Goal: Task Accomplishment & Management: Complete application form

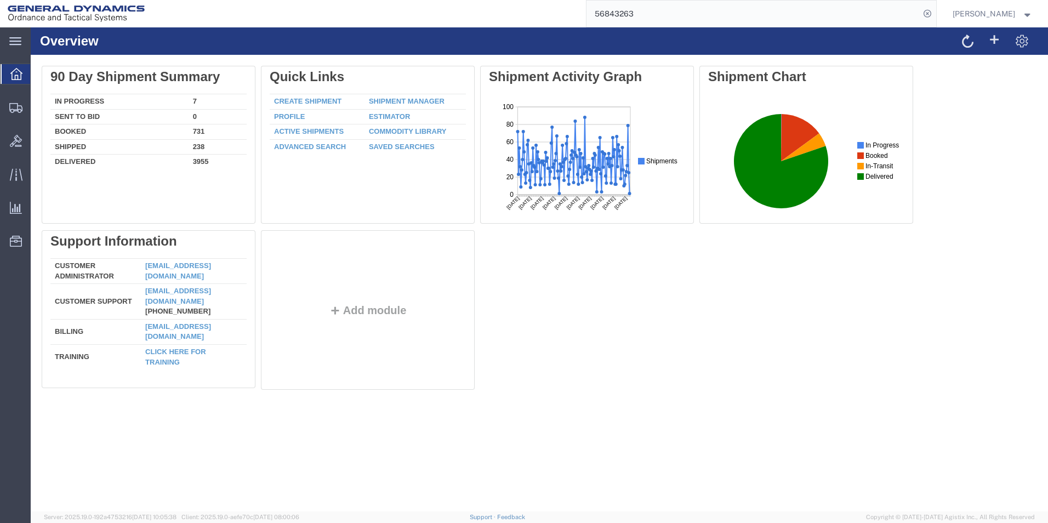
click at [8, 68] on div at bounding box center [16, 74] width 31 height 20
drag, startPoint x: 654, startPoint y: 14, endPoint x: 590, endPoint y: 12, distance: 64.1
click at [590, 12] on div "56843263" at bounding box center [544, 13] width 784 height 27
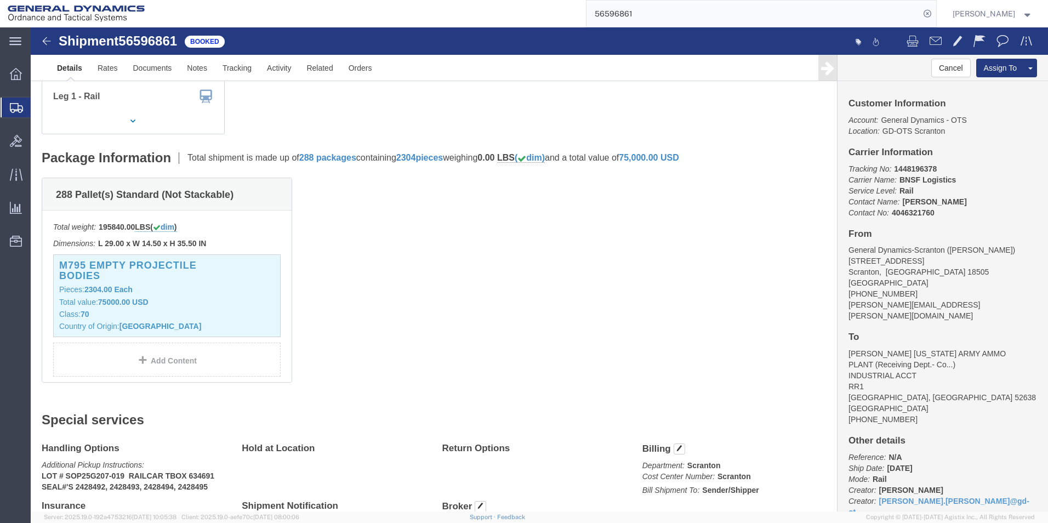
scroll to position [164, 0]
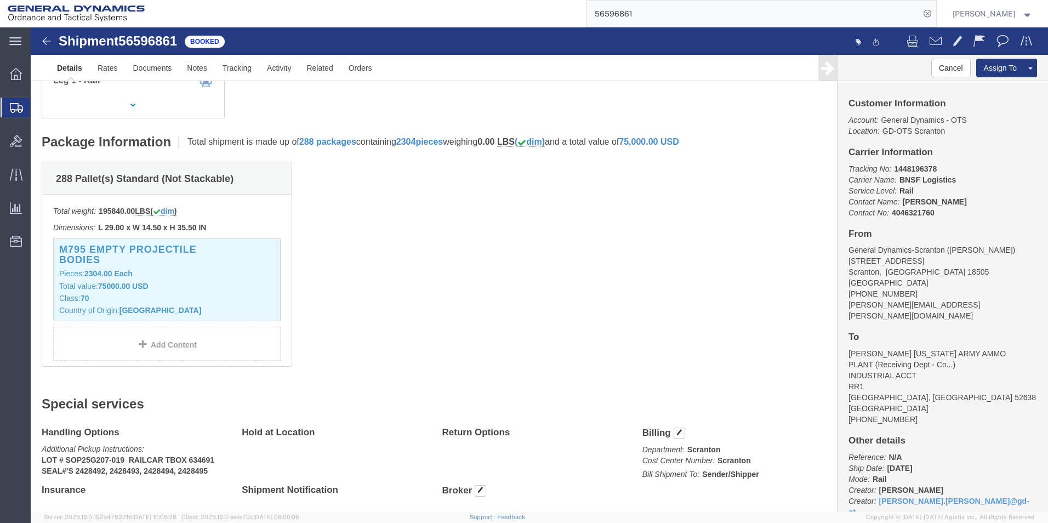
drag, startPoint x: 656, startPoint y: 16, endPoint x: 563, endPoint y: 18, distance: 93.2
click at [563, 18] on div "56596861" at bounding box center [544, 13] width 784 height 27
type input "56746818"
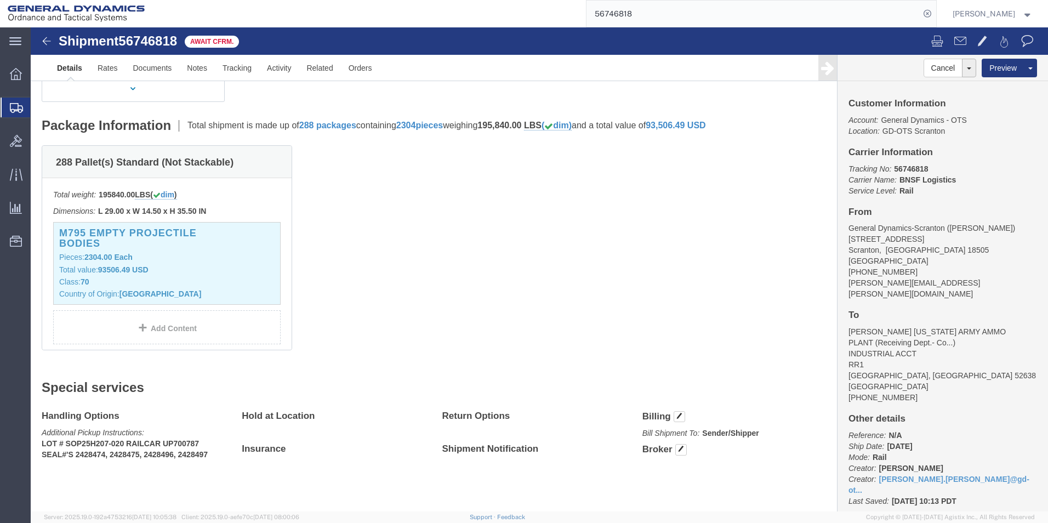
scroll to position [164, 0]
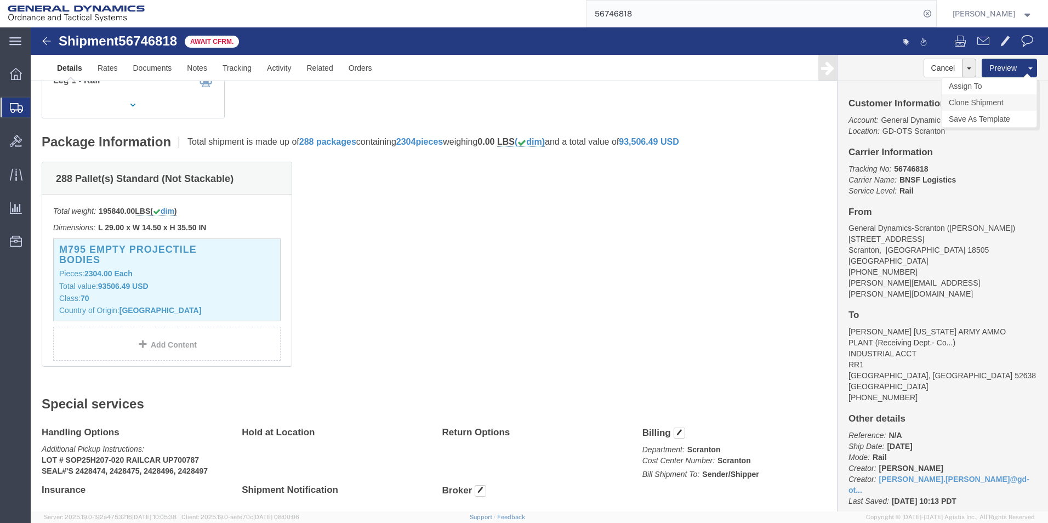
click link "Clone Shipment"
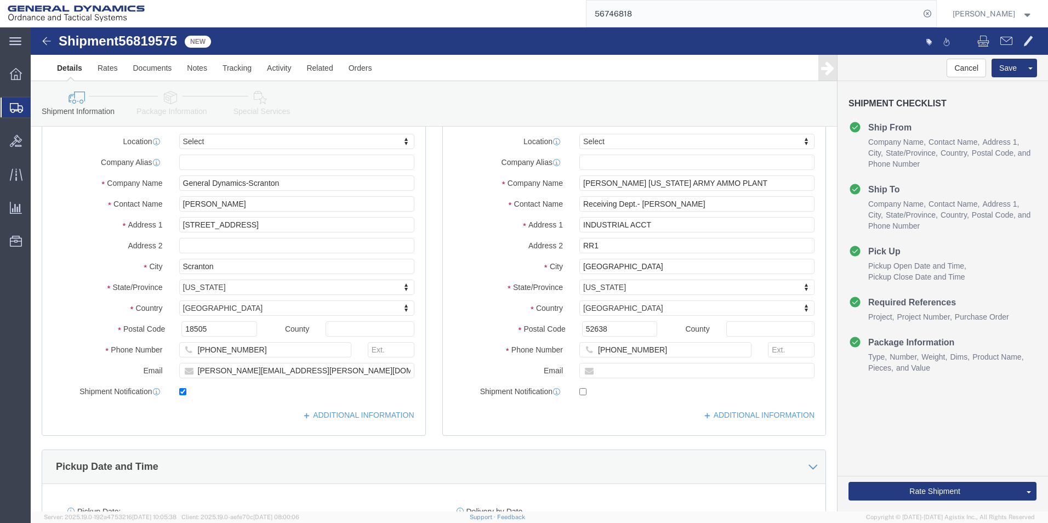
scroll to position [0, 0]
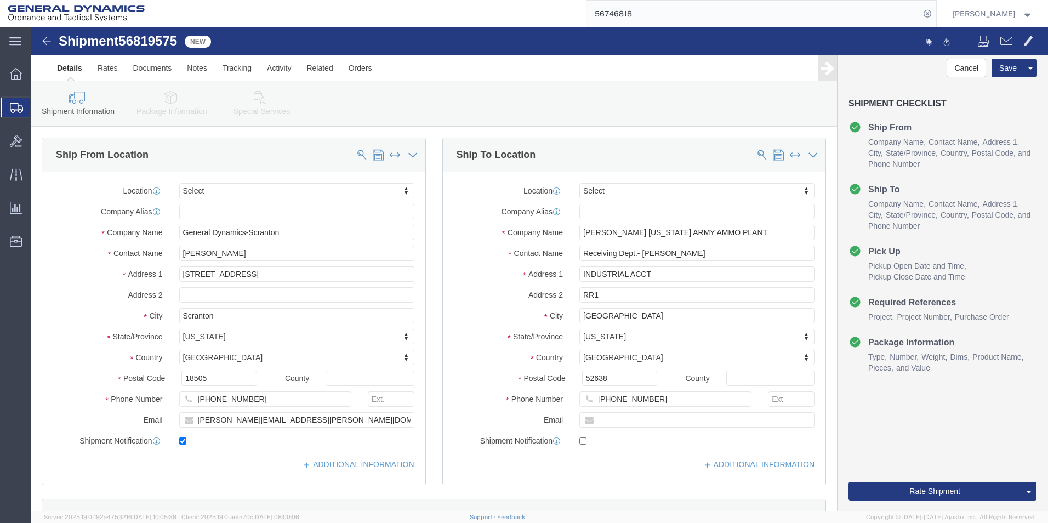
click icon
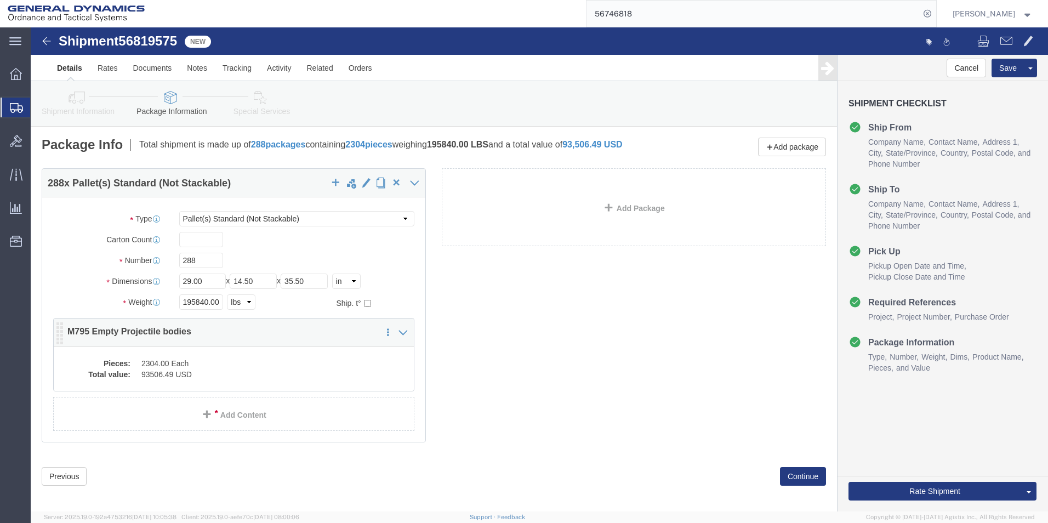
click div "288 x Pallet(s) Standard (Not Stackable) Package Type Select Bale(s) Basket(s) …"
click dd "93506.49 USD"
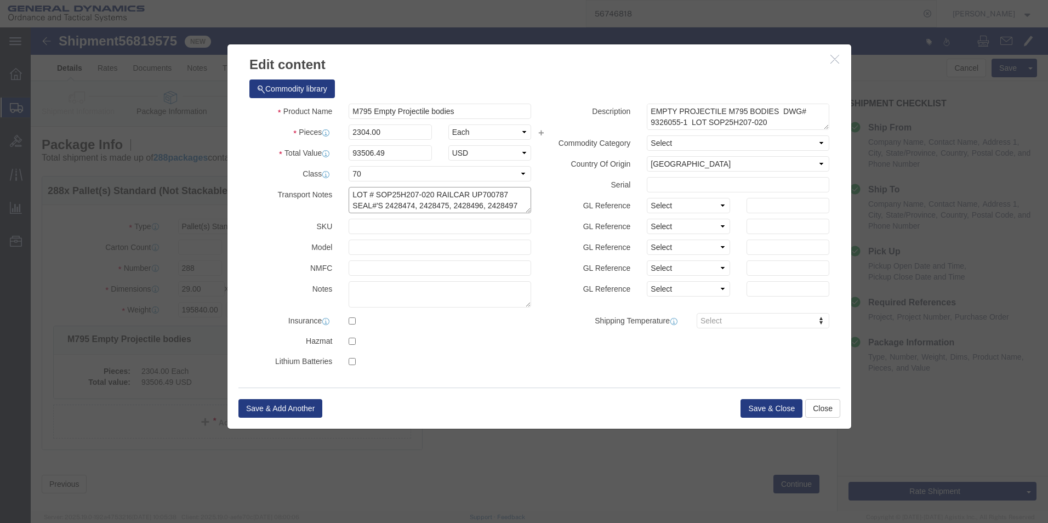
drag, startPoint x: 439, startPoint y: 168, endPoint x: 472, endPoint y: 167, distance: 32.3
click textarea "LOT # SOP25H207-020 RAILCAR UP700787 SEAL#'S 2428474, 2428475, 2428496, 2428497"
drag, startPoint x: 351, startPoint y: 181, endPoint x: 381, endPoint y: 181, distance: 29.6
click textarea "LOT # SOP25H207-020 RAILCAR UP700787 SEAL#'S 2428474, 2428475, 2428496, 2428497"
drag, startPoint x: 407, startPoint y: 176, endPoint x: 414, endPoint y: 176, distance: 7.1
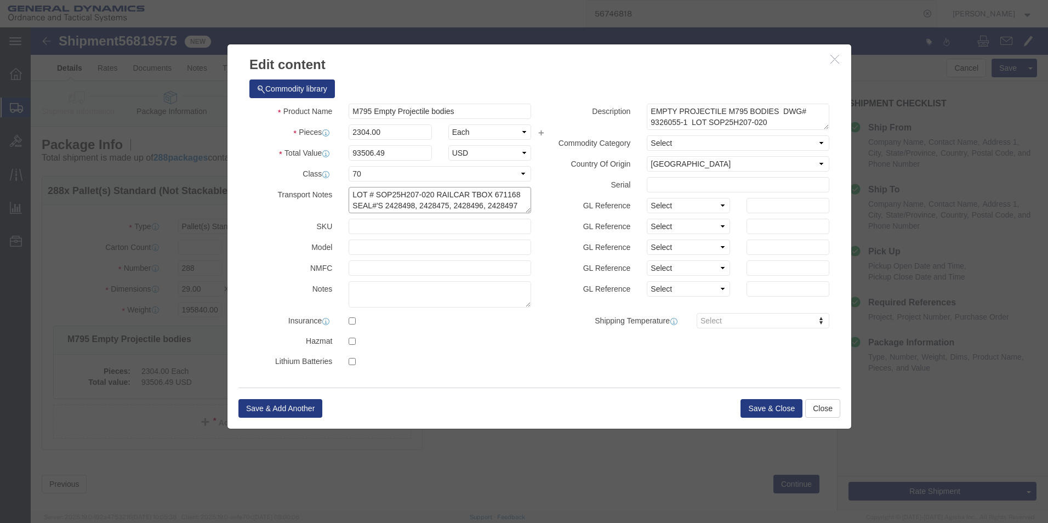
click textarea "LOT # SOP25H207-020 RAILCAR UP700787 SEAL#'S 2428474, 2428475, 2428496, 2428497"
drag, startPoint x: 438, startPoint y: 176, endPoint x: 447, endPoint y: 176, distance: 8.2
click textarea "LOT # SOP25H207-020 RAILCAR UP700787 SEAL#'S 2428474, 2428475, 2428496, 2428497"
drag, startPoint x: 437, startPoint y: 178, endPoint x: 447, endPoint y: 178, distance: 10.4
click textarea "LOT # SOP25H207-020 RAILCAR UP700787 SEAL#'S 2428474, 2428475, 2428496, 2428497"
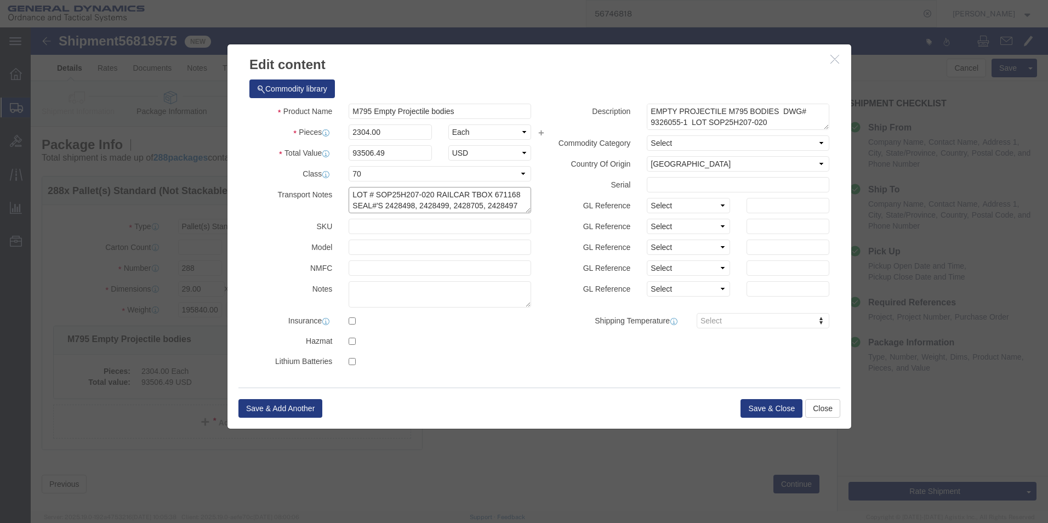
drag, startPoint x: 470, startPoint y: 179, endPoint x: 483, endPoint y: 179, distance: 13.7
click textarea "LOT # SOP25H207-020 RAILCAR UP700787 SEAL#'S 2428474, 2428475, 2428496, 2428497"
type textarea "LOT # SOP25H207-020 RAILCAR TBOX 671168 SEAL#'S 2428498, 2428499, 2428705, 2428…"
click button "Save & Close"
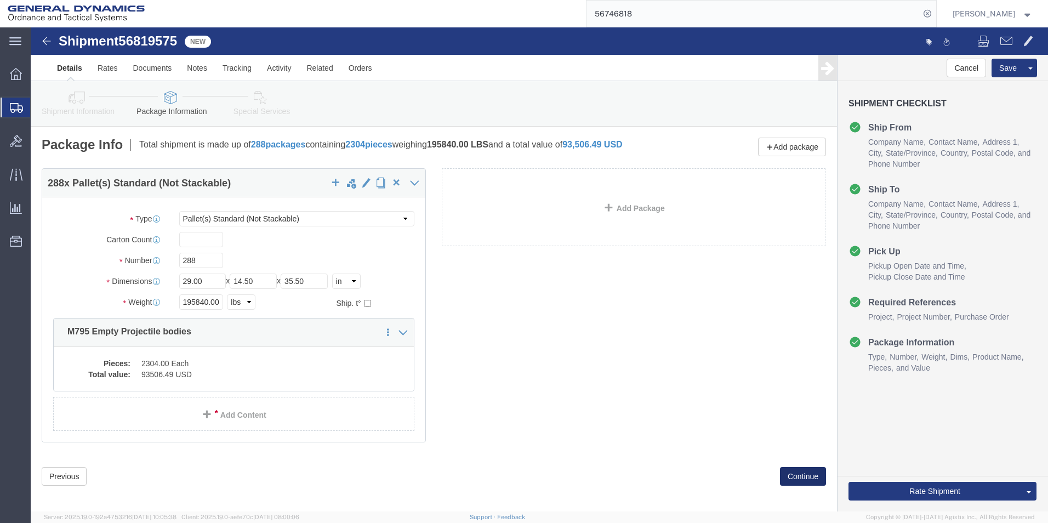
click button "Continue"
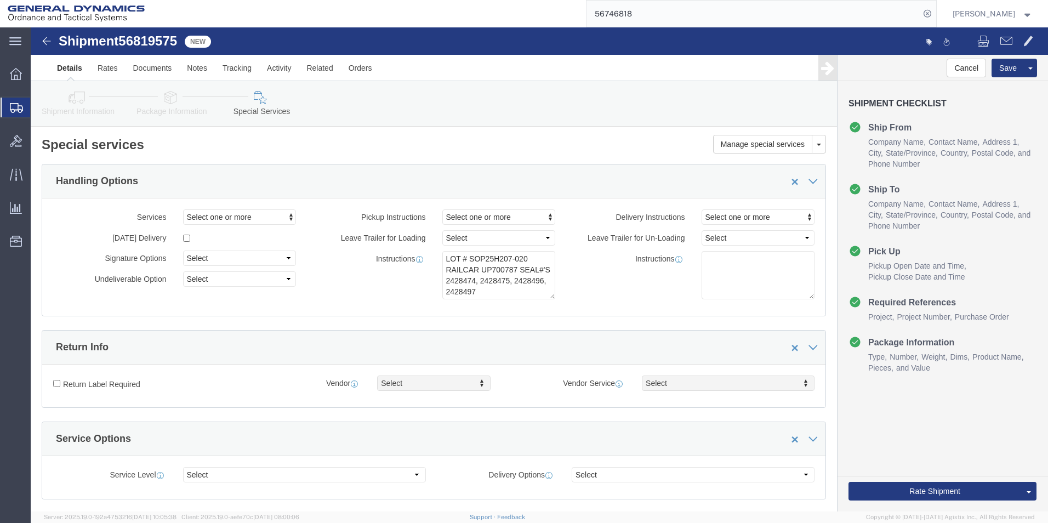
click icon
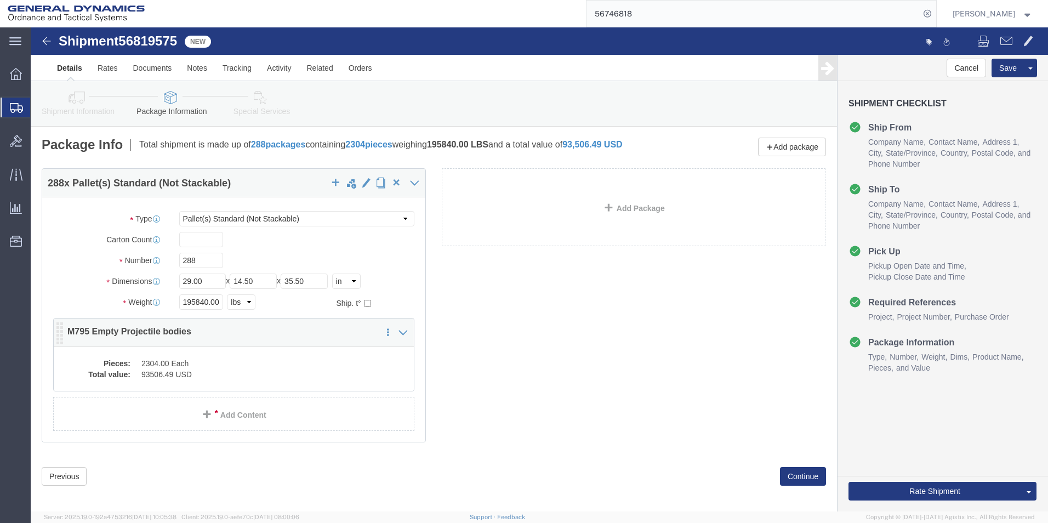
click div "288 x Pallet(s) Standard (Not Stackable) Package Type Select Bale(s) Basket(s) …"
click dd "93506.49 USD"
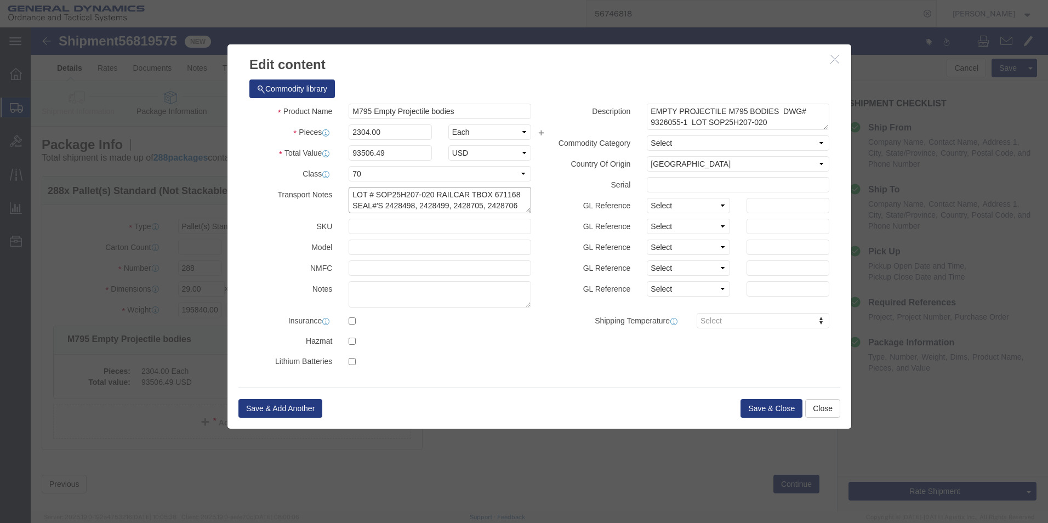
drag, startPoint x: 317, startPoint y: 168, endPoint x: 507, endPoint y: 175, distance: 190.8
click div "Product Name M795 Empty Projectile bodies Pieces 2304.00 Select Bag Barrels 100…"
click button "Save & Close"
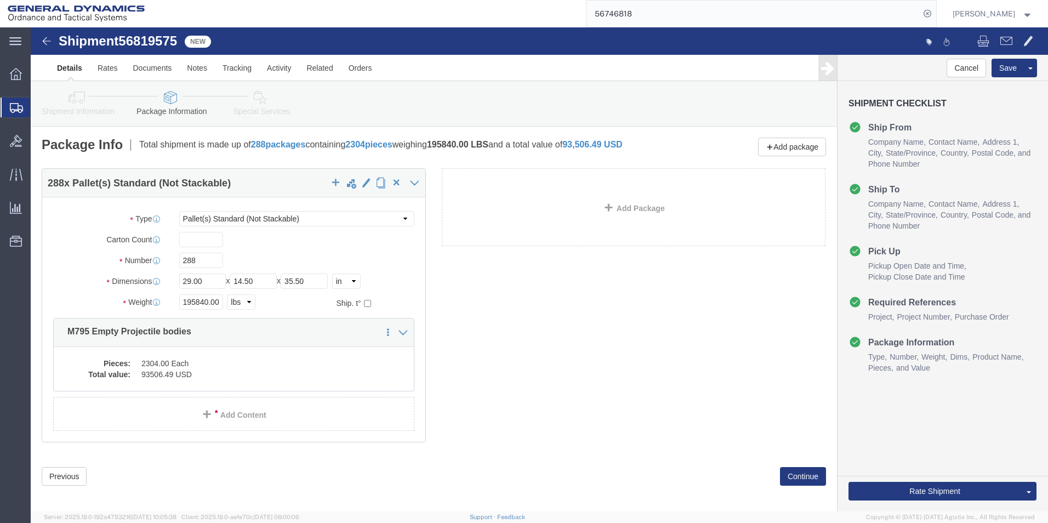
click icon
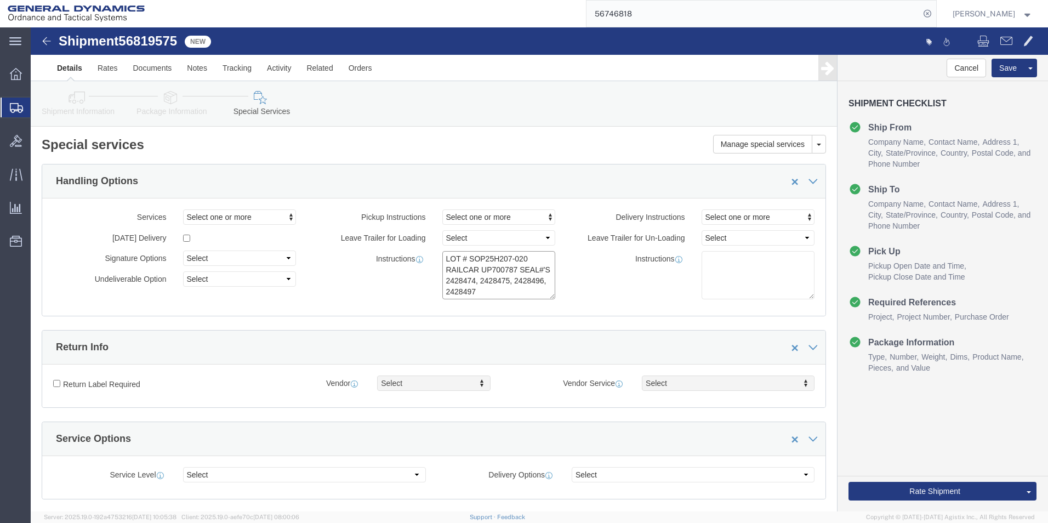
drag, startPoint x: 411, startPoint y: 228, endPoint x: 456, endPoint y: 269, distance: 60.9
click textarea "LOT # SOP25H207-020 RAILCAR UP700787 SEAL#'S 2428474, 2428475, 2428496, 2428497"
paste textarea "TBOX 671168 SEAL#'S 2428498, 2428499, 2428705, 2428706"
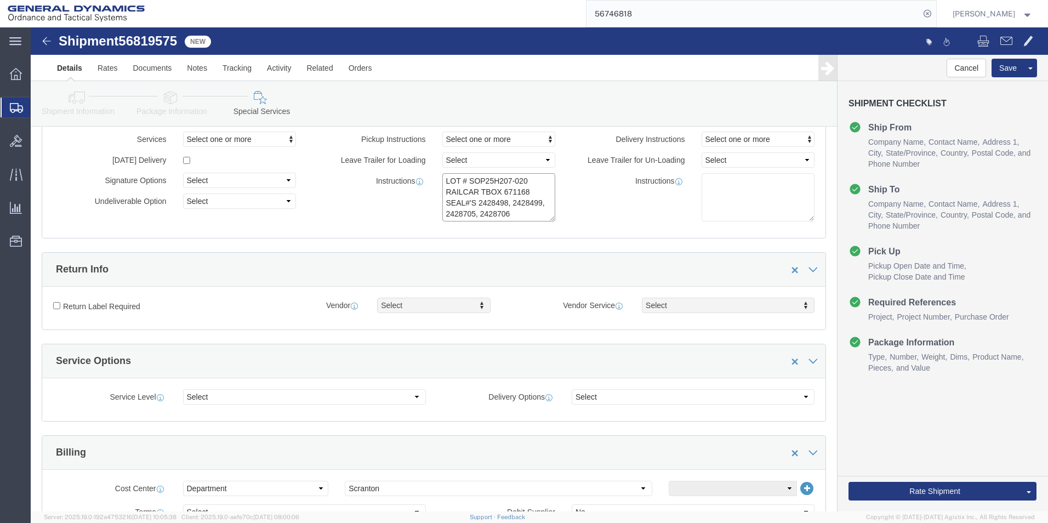
scroll to position [274, 0]
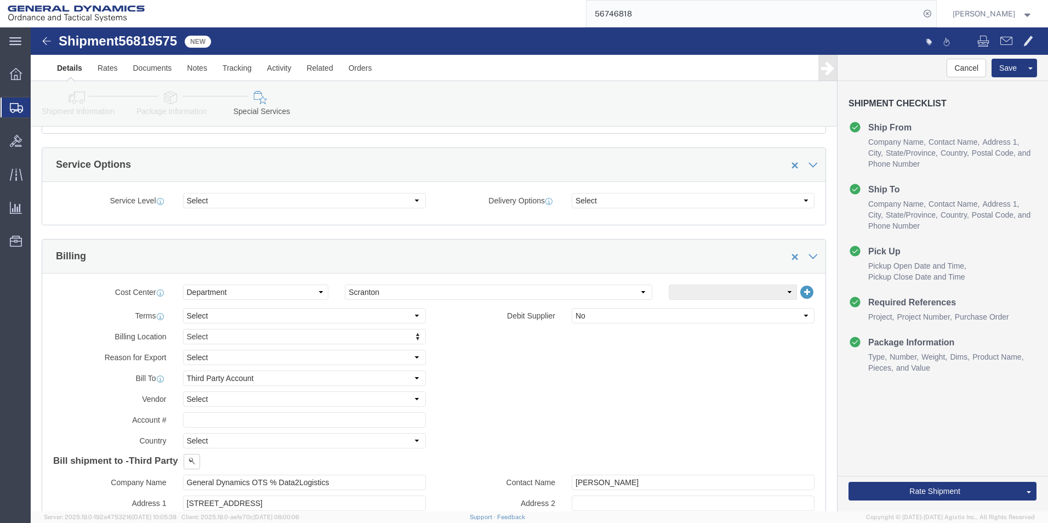
type textarea "LOT # SOP25H207-020 RAILCAR TBOX 671168 SEAL#'S 2428498, 2428499, 2428705, 2428…"
click select "Select Recipient Account Sender/Shipper Third Party Account"
select select "SHIP"
click select "Select Recipient Account Sender/Shipper Third Party Account"
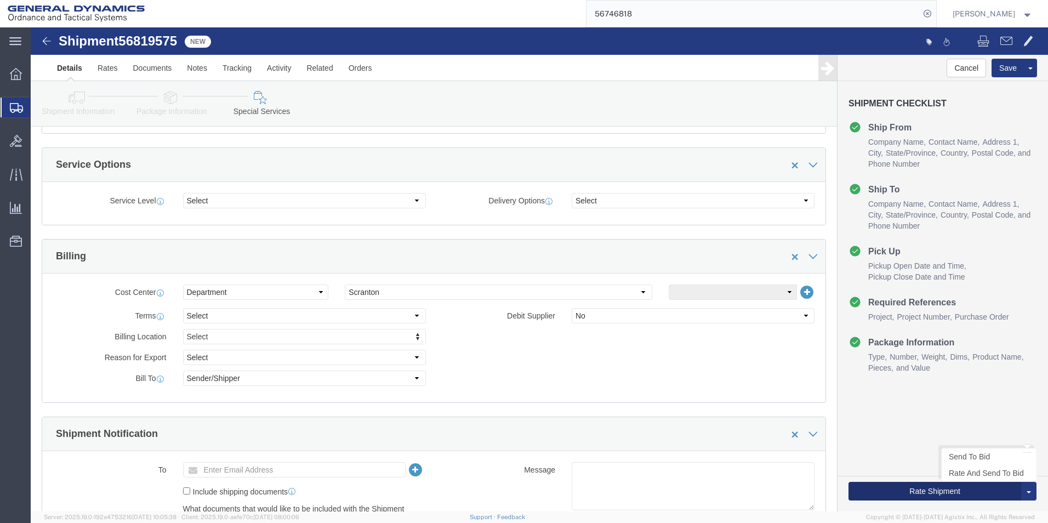
click button "Rate Shipment"
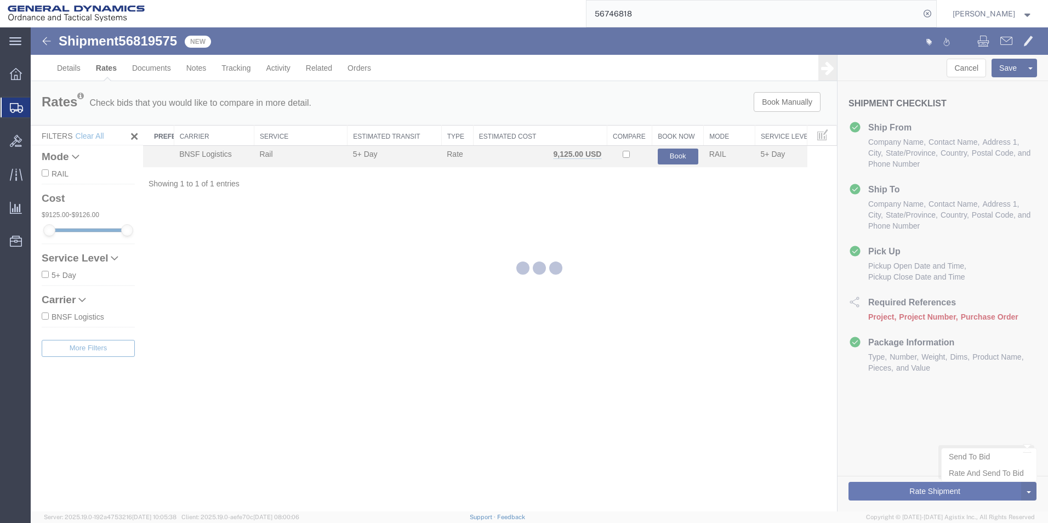
scroll to position [0, 0]
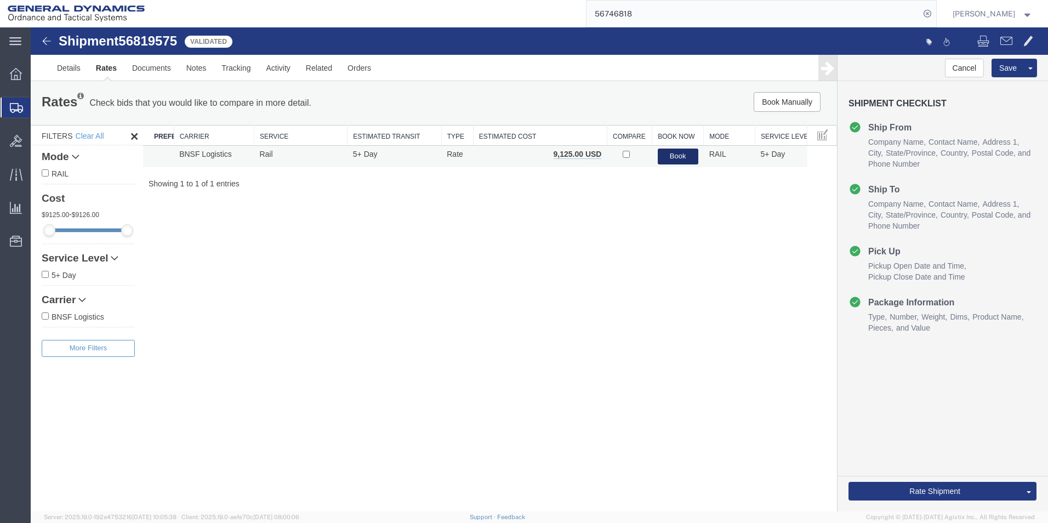
click at [678, 156] on button "Book" at bounding box center [678, 156] width 41 height 16
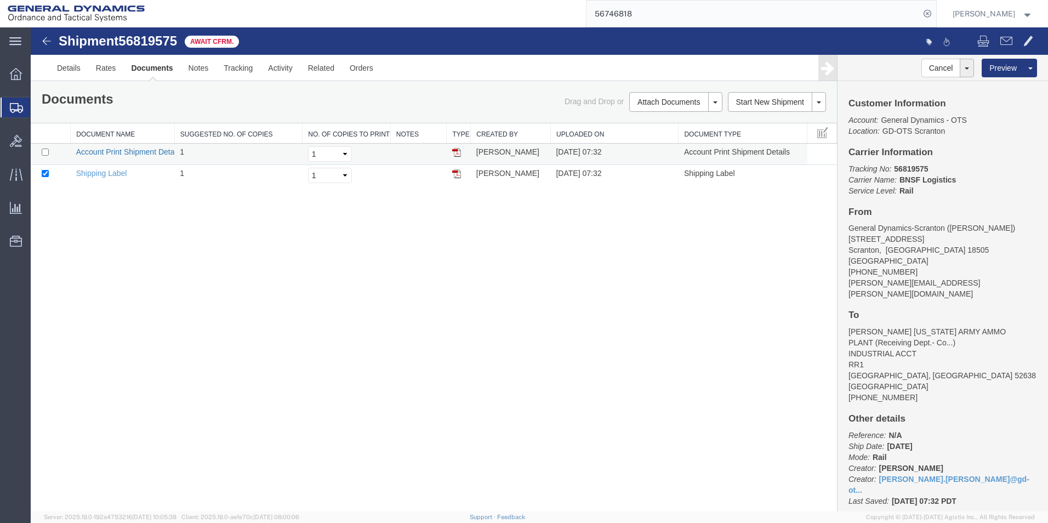
click at [104, 147] on link "Account Print Shipment Details" at bounding box center [129, 151] width 106 height 9
drag, startPoint x: 473, startPoint y: 367, endPoint x: 255, endPoint y: 231, distance: 256.8
click at [471, 367] on div "Shipment 56819575 2 of 2 Await Cfrm. Details Rates Documents Notes Tracking Act…" at bounding box center [539, 269] width 1017 height 484
click at [150, 152] on link "Account Print Shipment Details" at bounding box center [129, 151] width 106 height 9
click at [1005, 106] on link "Clone Shipment" at bounding box center [988, 102] width 95 height 16
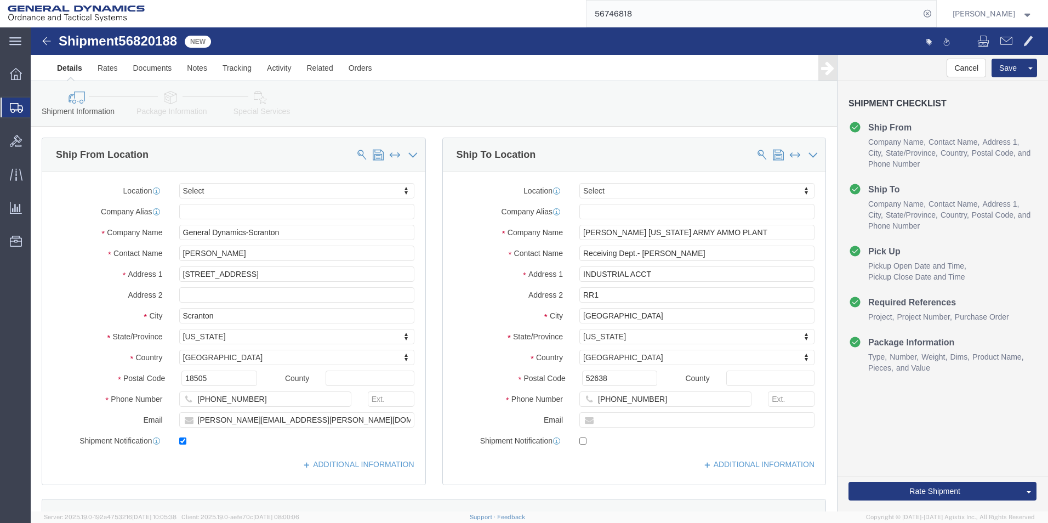
click icon
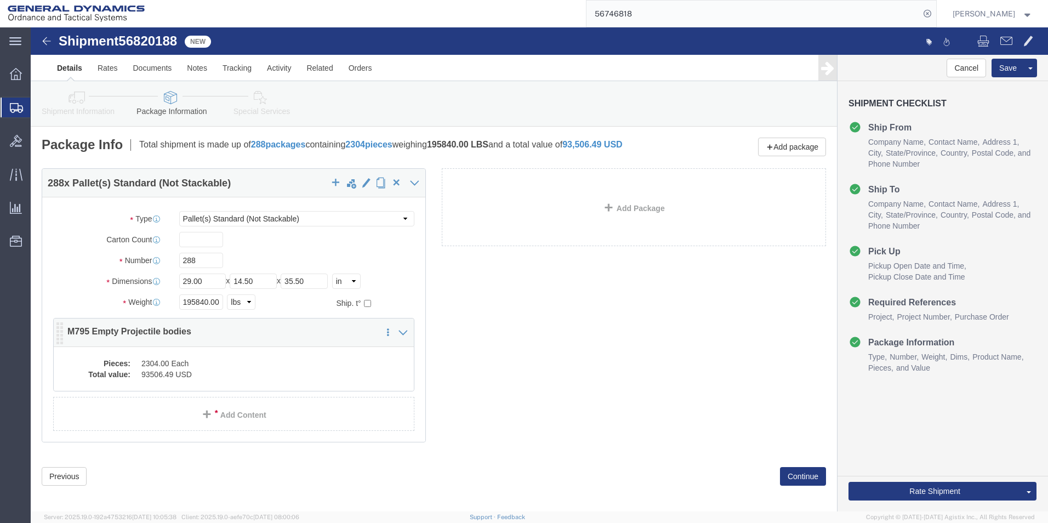
click dd "93506.49 USD"
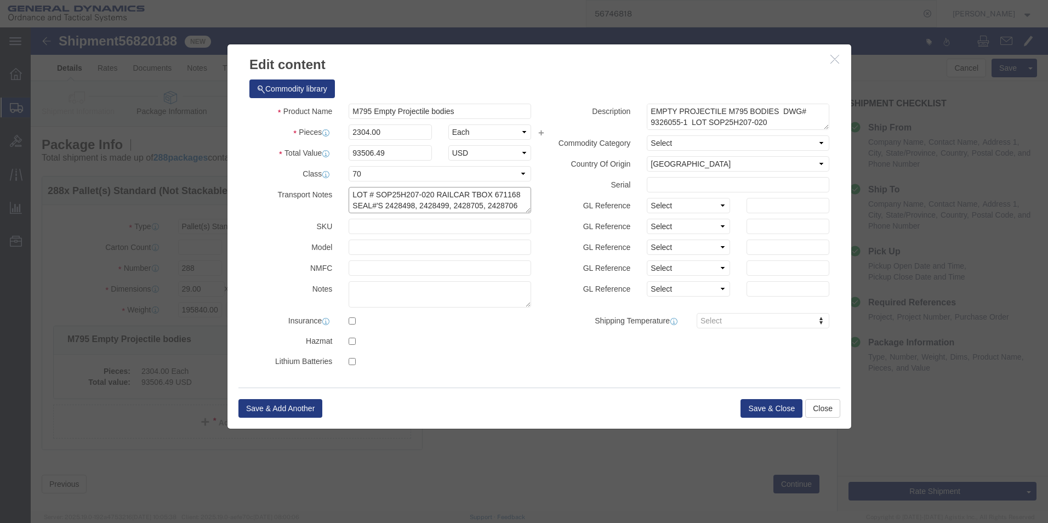
drag, startPoint x: 461, startPoint y: 166, endPoint x: 488, endPoint y: 166, distance: 26.8
click textarea "LOT # SOP25H207-020 RAILCAR TBOX 671168 SEAL#'S 2428498, 2428499, 2428705, 2428…"
drag, startPoint x: 369, startPoint y: 178, endPoint x: 379, endPoint y: 178, distance: 10.4
click textarea "LOT # SOP25H207-020 RAILCAR TBOX 671168 SEAL#'S 2428498, 2428499, 2428705, 2428…"
drag, startPoint x: 403, startPoint y: 180, endPoint x: 413, endPoint y: 180, distance: 9.9
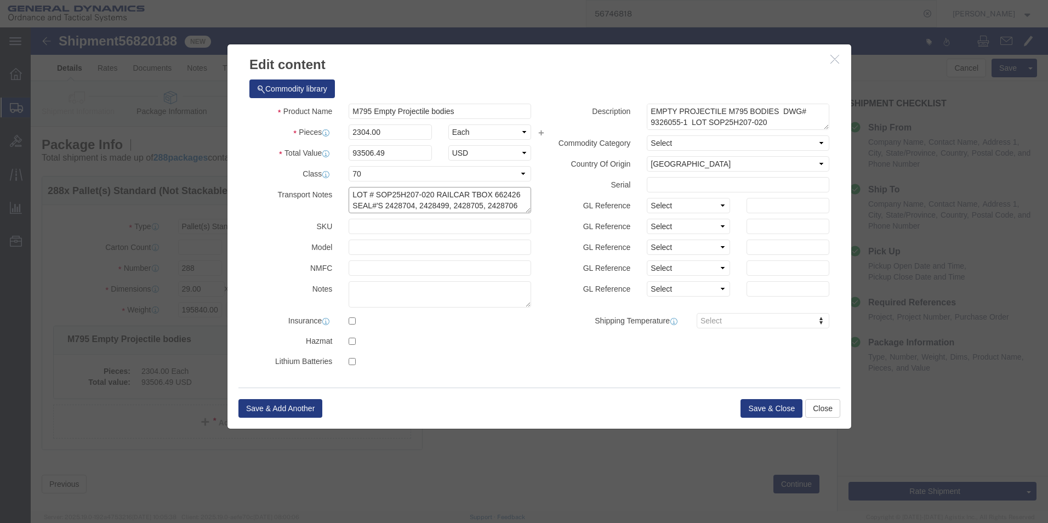
click textarea "LOT # SOP25H207-020 RAILCAR TBOX 671168 SEAL#'S 2428498, 2428499, 2428705, 2428…"
drag, startPoint x: 317, startPoint y: 165, endPoint x: 511, endPoint y: 179, distance: 194.4
click div "Product Name M795 Empty Projectile bodies Pieces 2304.00 Select Bag Barrels 100…"
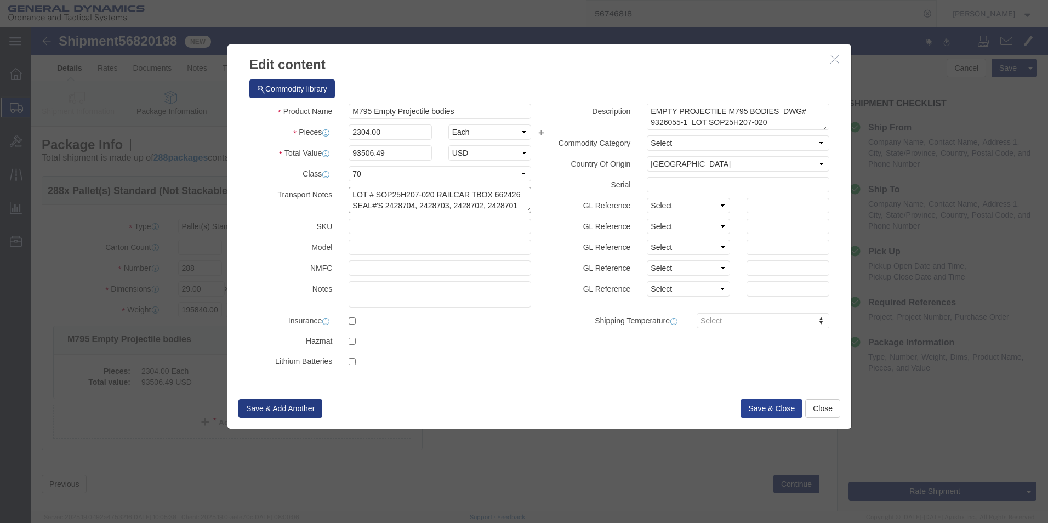
type textarea "LOT # SOP25H207-020 RAILCAR TBOX 662426 SEAL#'S 2428704, 2428703, 2428702, 2428…"
click button "Save & Close"
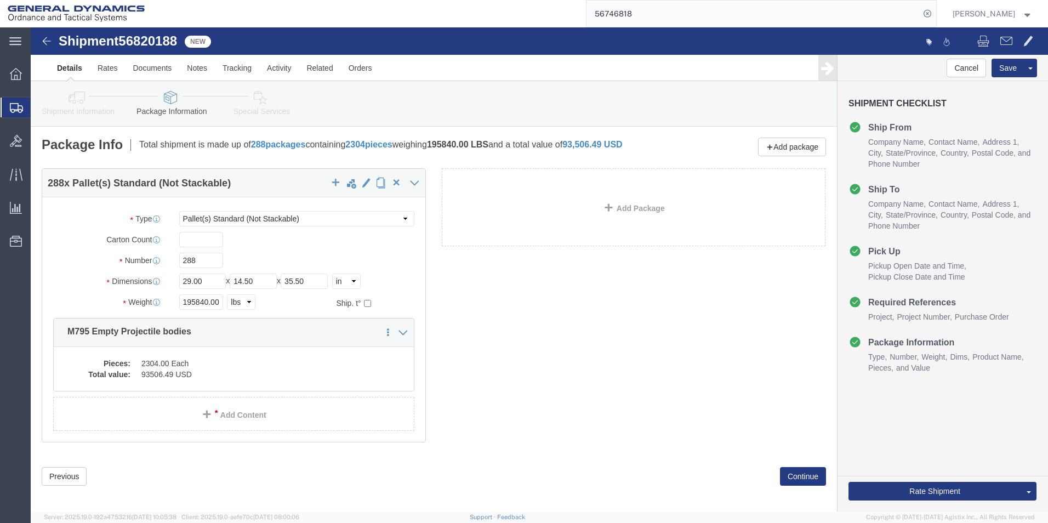
click icon
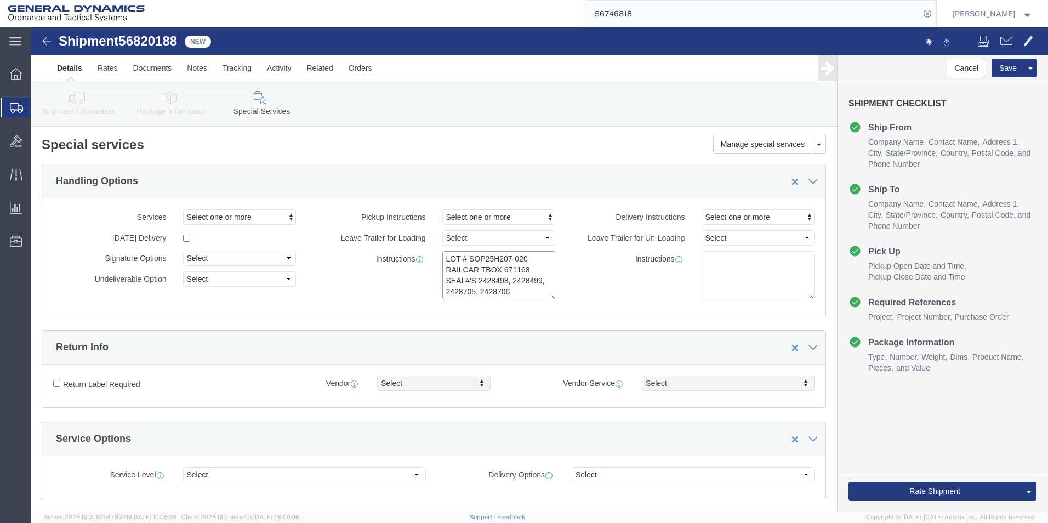
drag, startPoint x: 410, startPoint y: 229, endPoint x: 523, endPoint y: 278, distance: 123.2
click div "Services Select one or more Air Ride Truck Blanket Wrap Carnet Consolidated Shi…"
paste textarea "62426 SEAL#'S 2428704, 2428703, 2428702, 2428701"
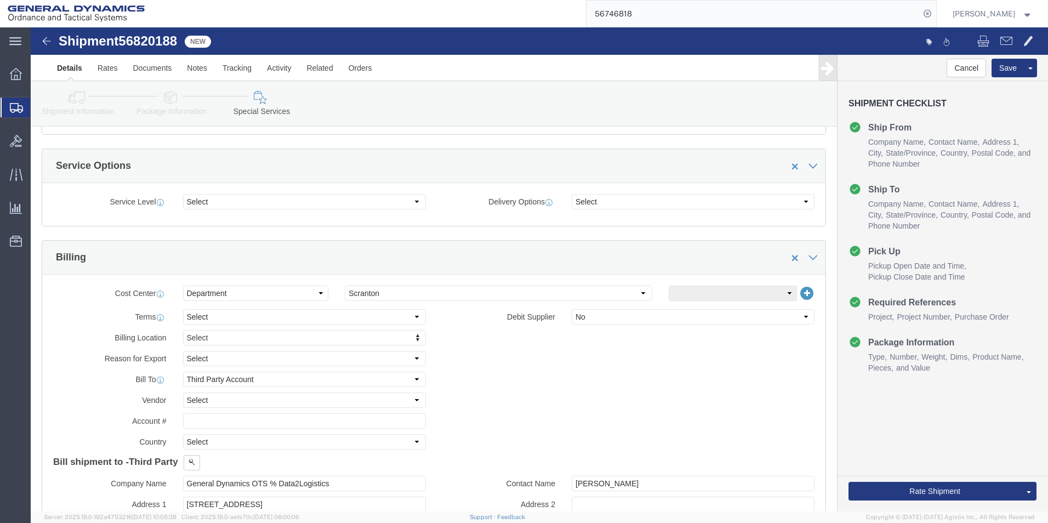
scroll to position [274, 0]
type textarea "LOT # SOP25H207-020 RAILCAR TBOX 662426 SEAL#'S 2428704, 2428703, 2428702, 2428…"
click select "Select Recipient Account Sender/Shipper Third Party Account"
select select "SHIP"
click select "Select Recipient Account Sender/Shipper Third Party Account"
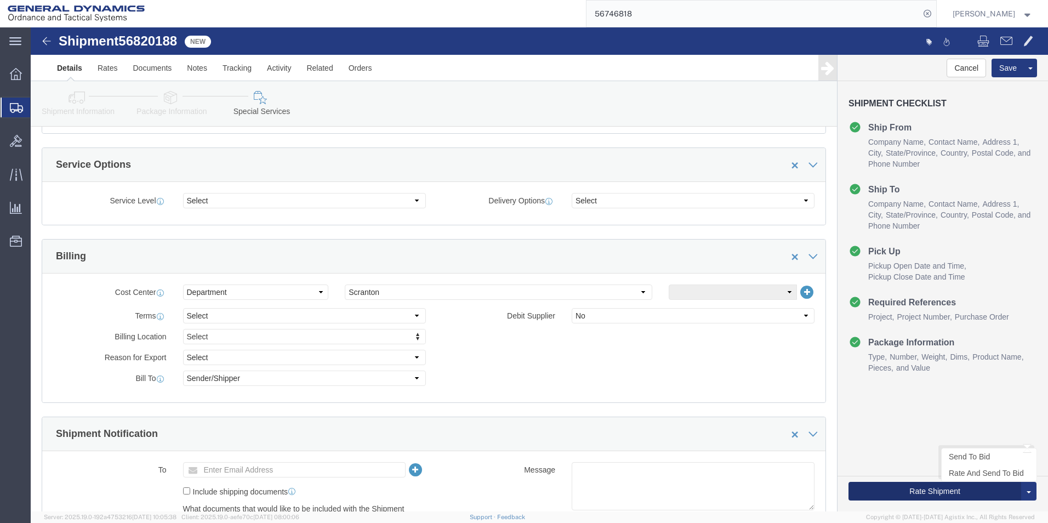
click button "Rate Shipment"
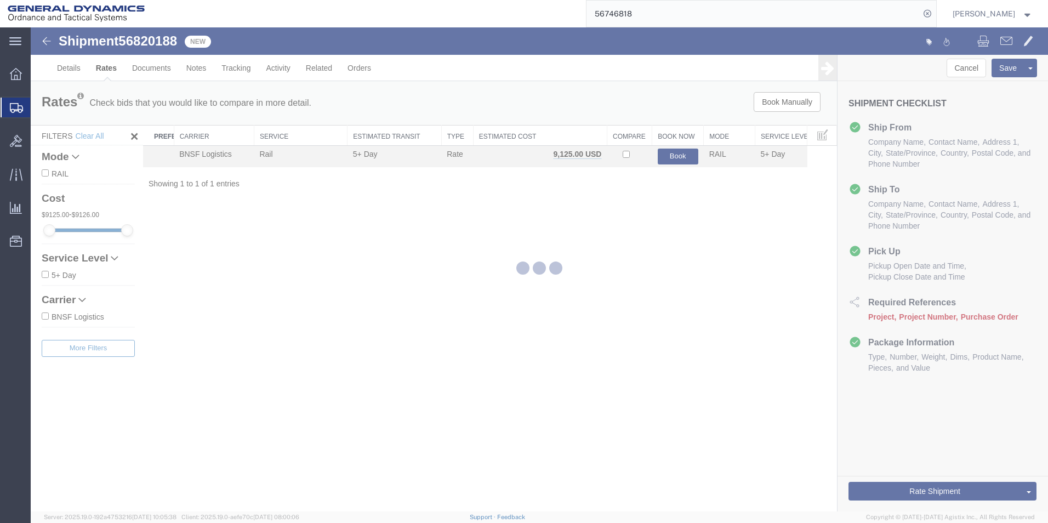
scroll to position [0, 0]
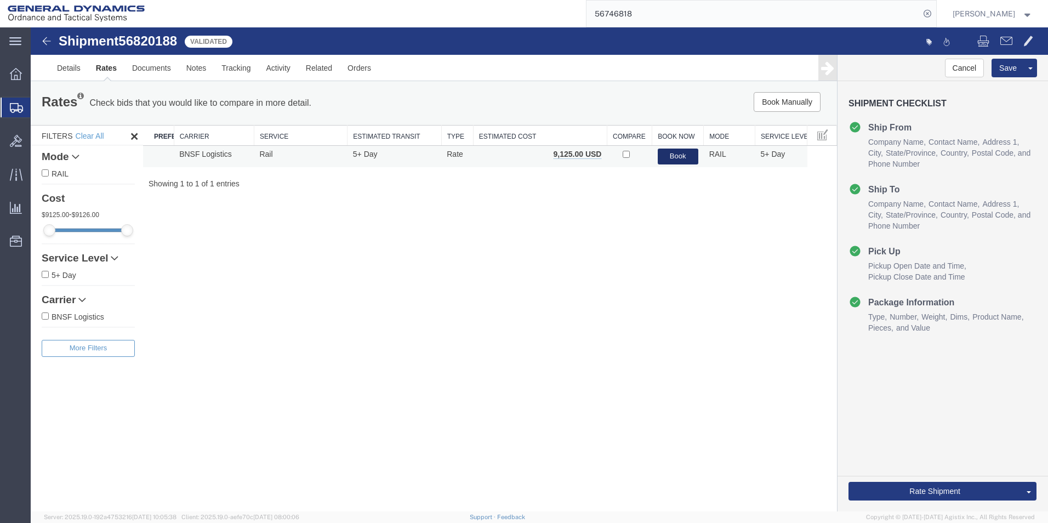
click at [679, 157] on button "Book" at bounding box center [678, 156] width 41 height 16
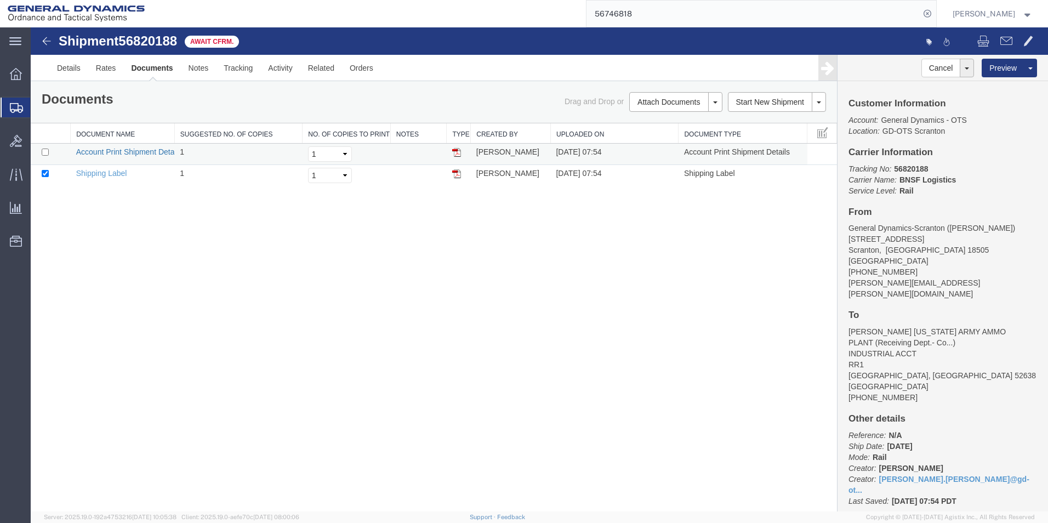
click at [140, 151] on link "Account Print Shipment Details" at bounding box center [129, 151] width 106 height 9
click at [0, 0] on span "Create Shipment" at bounding box center [0, 0] width 0 height 0
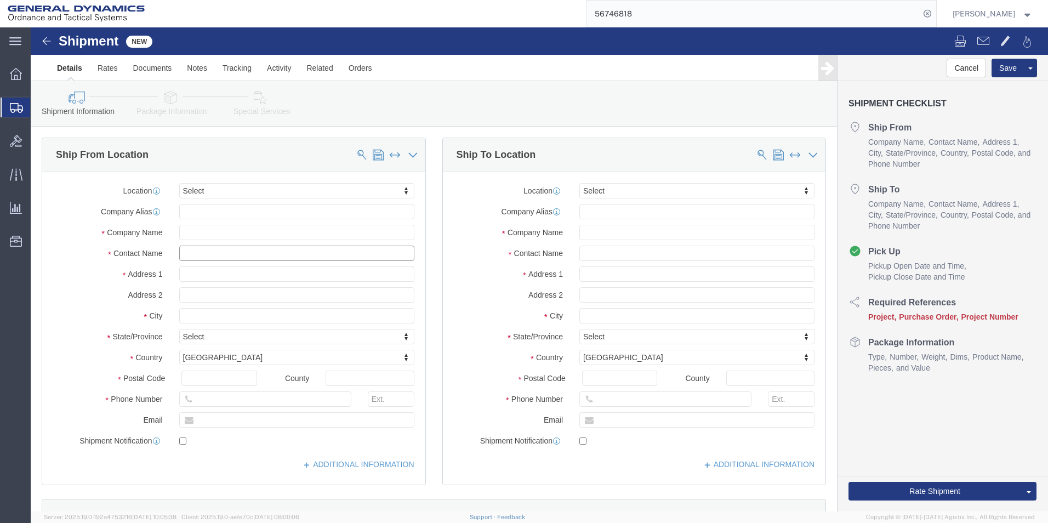
click input "text"
type input "[PERSON_NAME]"
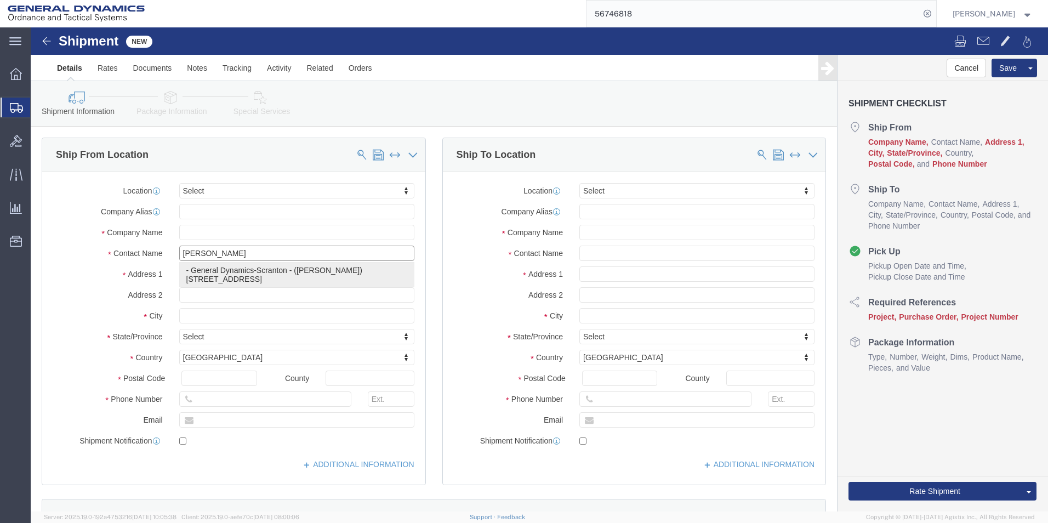
click p "- General Dynamics-Scranton - ([PERSON_NAME]) [STREET_ADDRESS][PERSON_NAME]"
type input "[STREET_ADDRESS]"
type input "18505"
type input "[PHONE_NUMBER]"
type input "[PERSON_NAME][EMAIL_ADDRESS][PERSON_NAME][DOMAIN_NAME]"
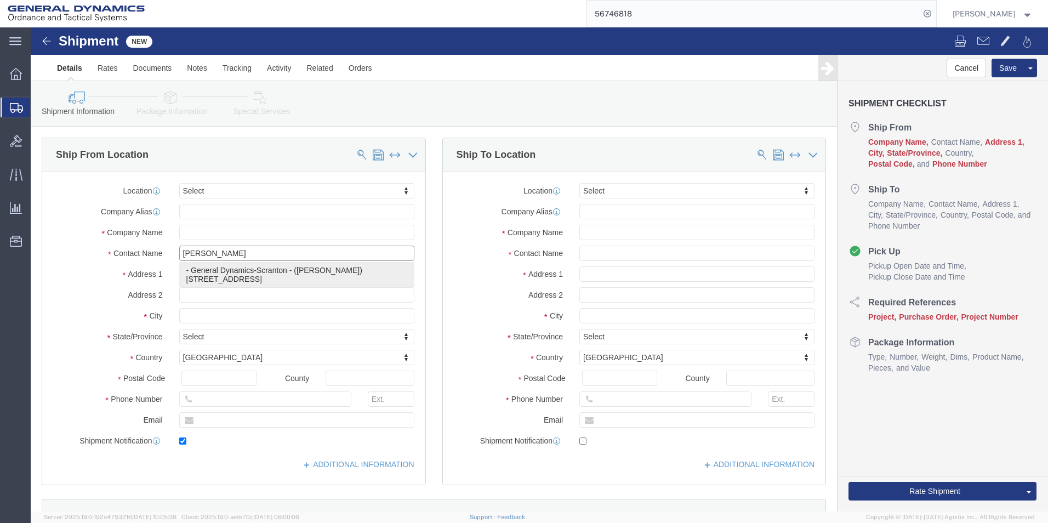
checkbox input "true"
type input "General Dynamics-Scranton"
type input "[PERSON_NAME]"
type input "Scranton"
select select "PA"
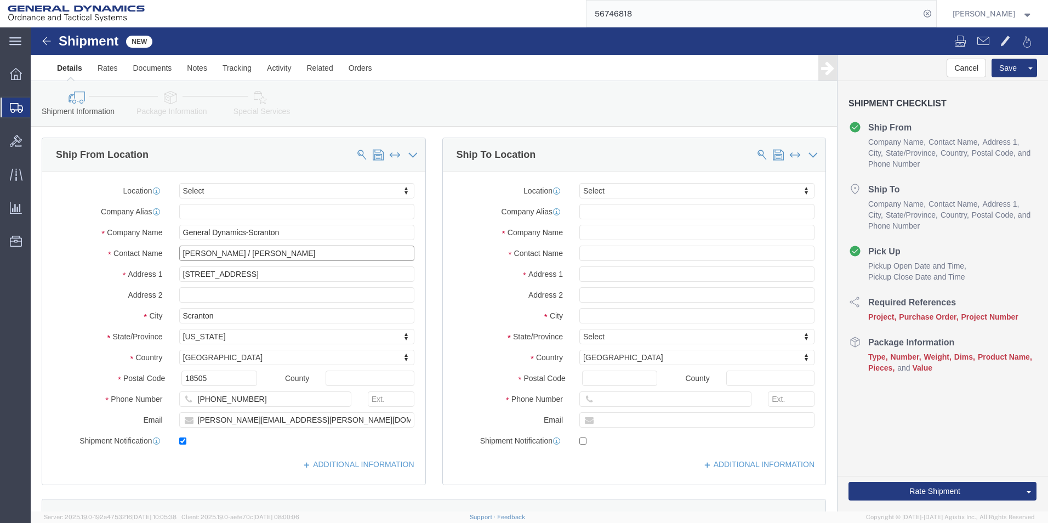
type input "[PERSON_NAME] / [PERSON_NAME]"
click input "text"
type input "MX Industrial"
type input "[PERSON_NAME]"
type input "[STREET_ADDRESS]"
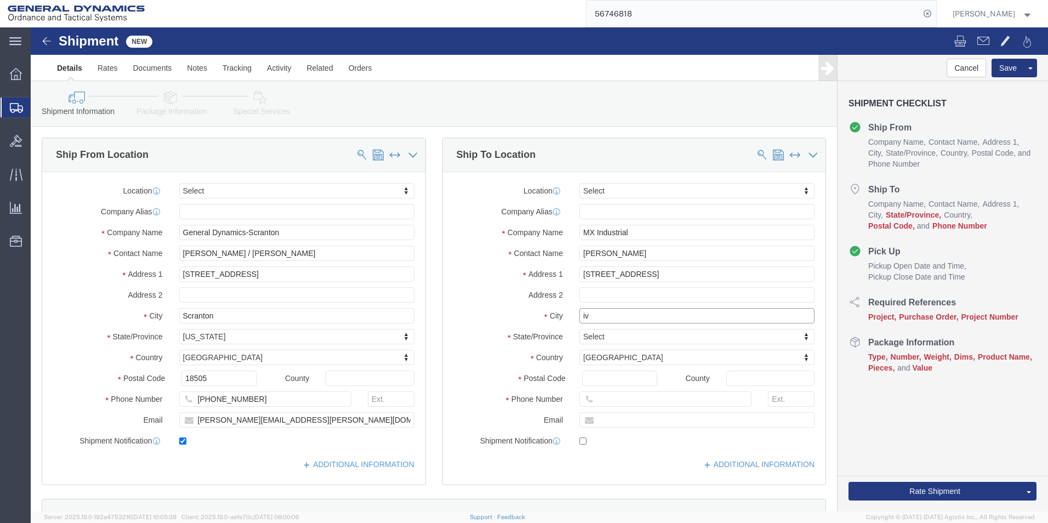
type input "i"
type input "Ivyland"
type input "p"
type input "penn"
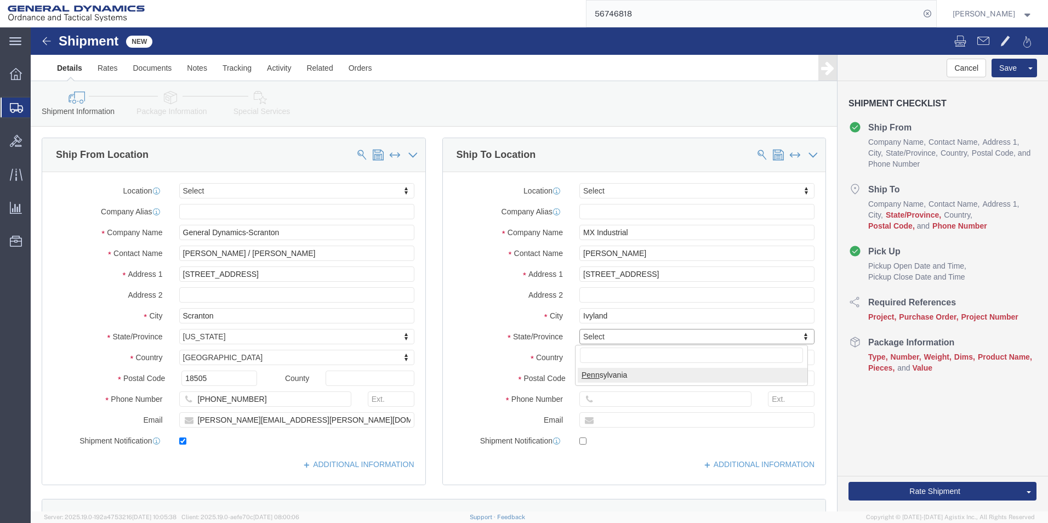
select select "PA"
type input "18974"
type input "[PHONE_NUMBER]"
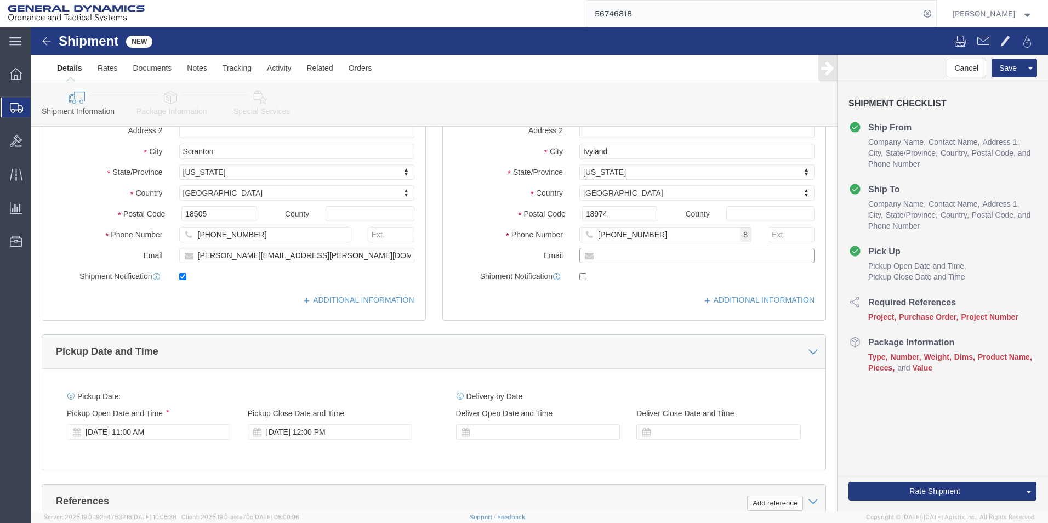
scroll to position [329, 0]
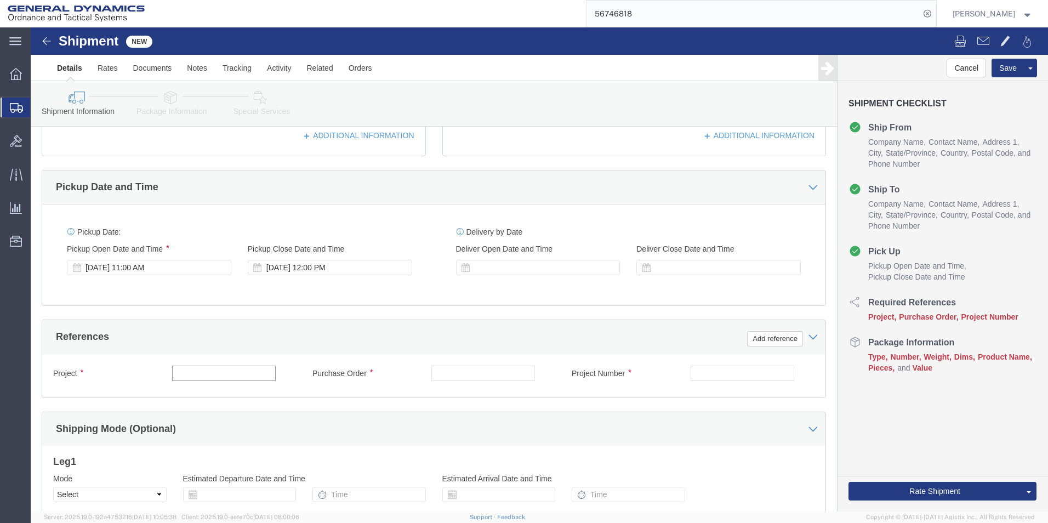
click input "text"
type input "n/a"
click input "text"
type input "n/a"
click input "text"
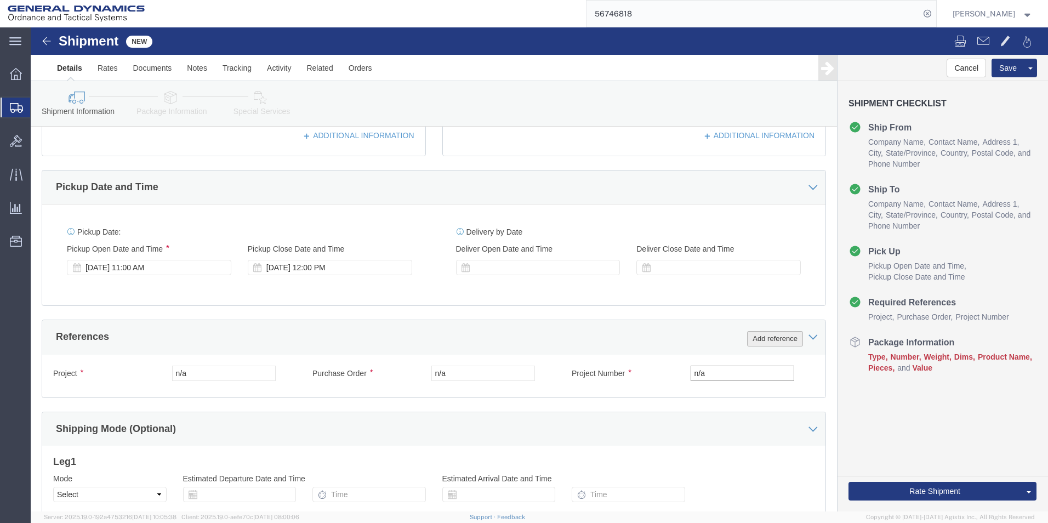
type input "n/a"
click button "Add reference"
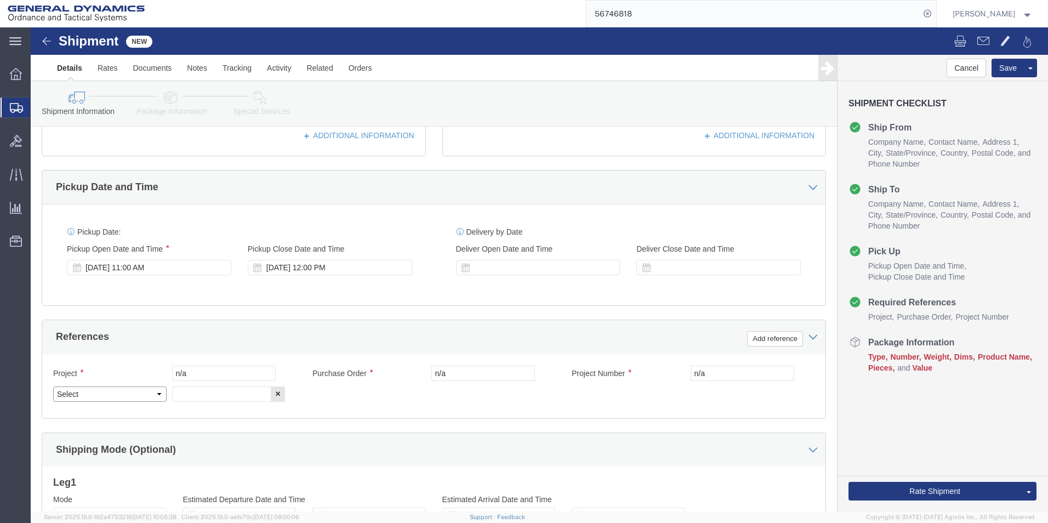
click select "Select Account Type Activity ID Airline Appointment Number ASN Batch Request # …"
select select "GENERAL"
click select "Select Account Type Activity ID Airline Appointment Number ASN Batch Request # …"
click input "text"
paste input "Req# 7742880"
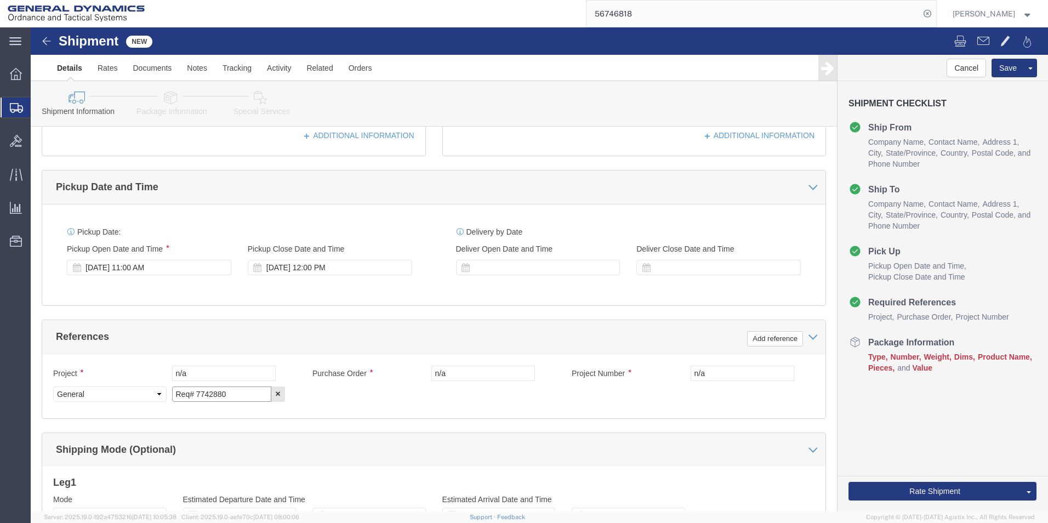
type input "Req# 7742880"
click icon
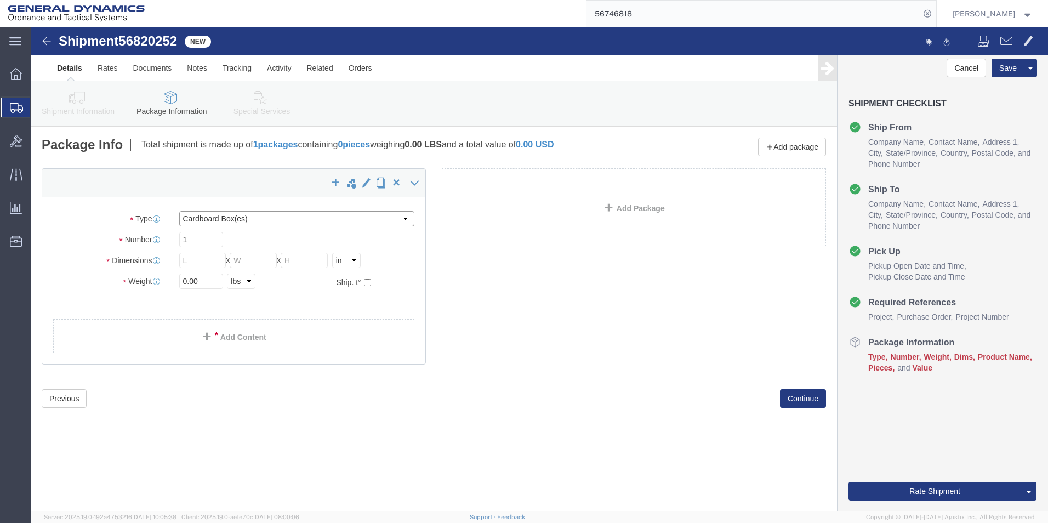
drag, startPoint x: 350, startPoint y: 192, endPoint x: 344, endPoint y: 199, distance: 8.9
click select "Select Bale(s) Basket(s) Bolt(s) Bottle(s) Buckets Bulk Bundle(s) Can(s) Cardbo…"
select select "SBX"
click select "Select Bale(s) Basket(s) Bolt(s) Bottle(s) Buckets Bulk Bundle(s) Can(s) Cardbo…"
type input "12.25"
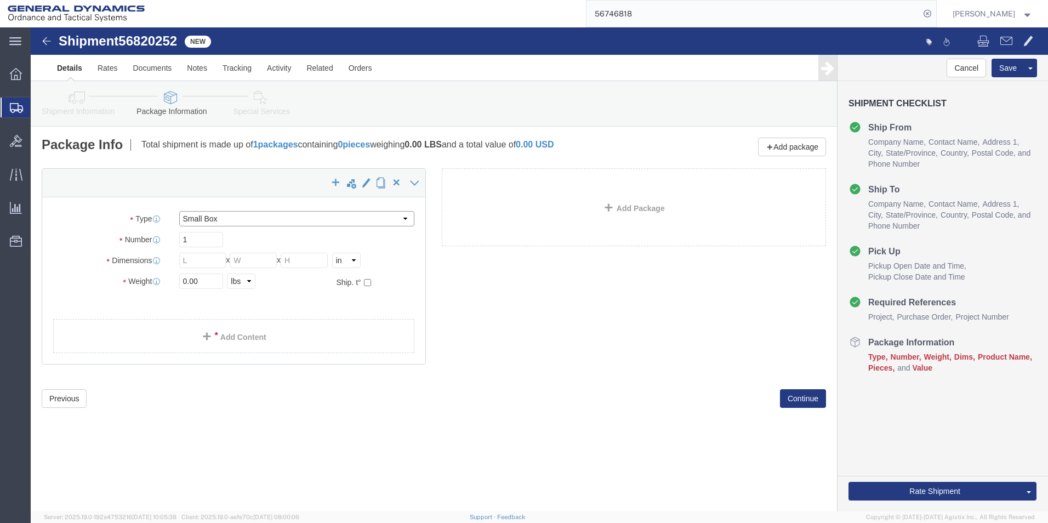
type input "11.00"
type input "1.50"
drag, startPoint x: 184, startPoint y: 256, endPoint x: 125, endPoint y: 250, distance: 58.9
click div "Weight 0.00 Select kgs lbs Ship. t°"
type input "2"
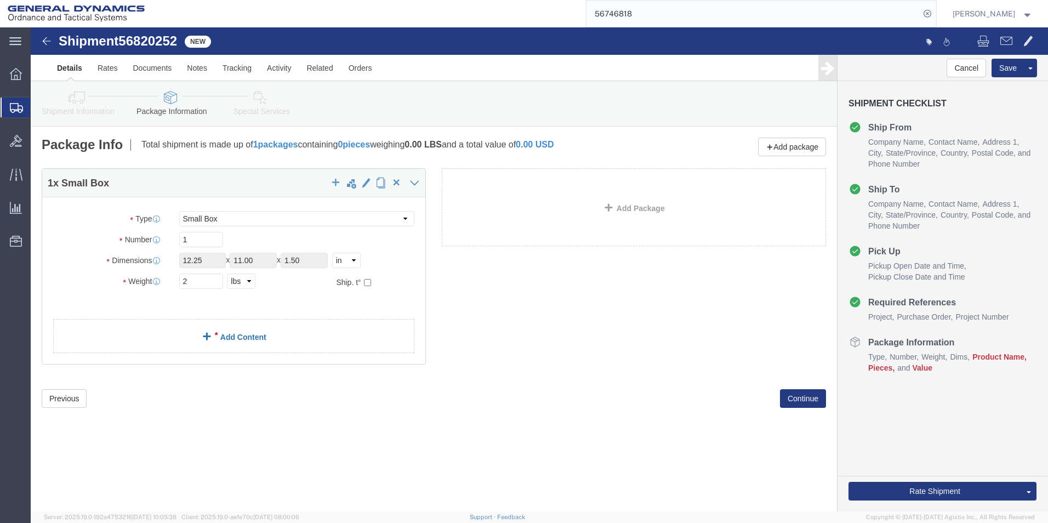
click link "Add Content"
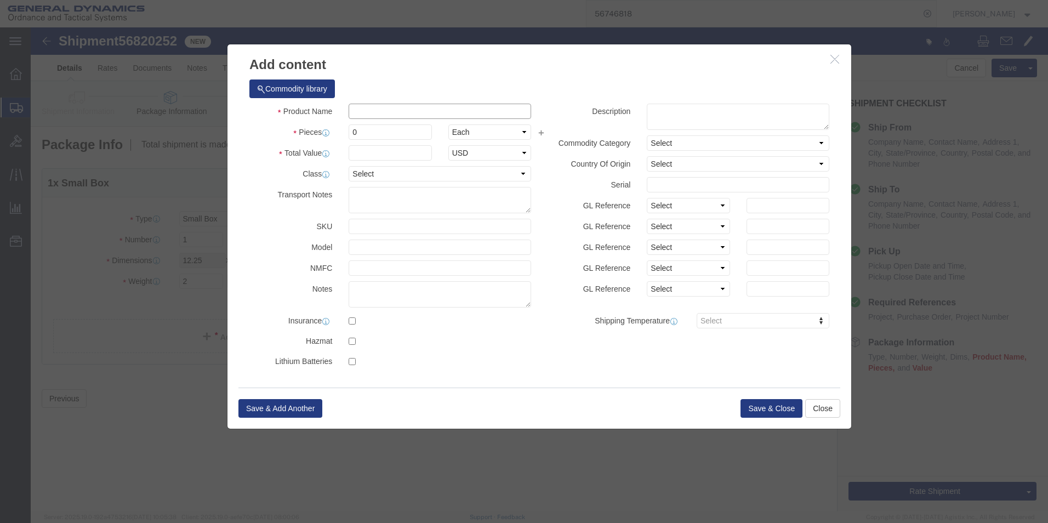
click input "text"
paste input "UV Light Meter"
type input "UV Light Meter"
click textarea
paste textarea "UV Light Meter"
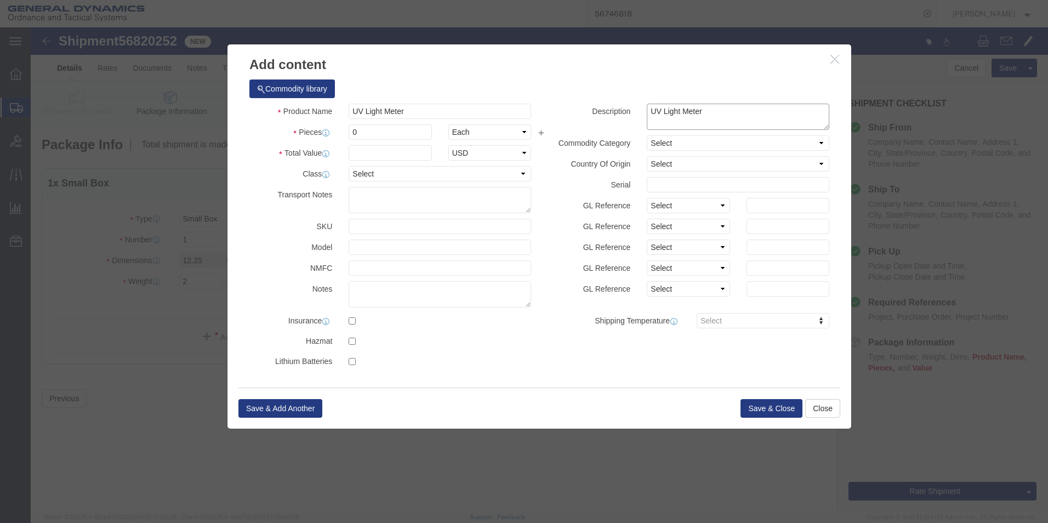
click textarea "UV Light Meter"
paste textarea "221020 A/B/C"
type textarea "UV Light Meter 221020 A/B/C"
drag, startPoint x: 355, startPoint y: 108, endPoint x: 307, endPoint y: 105, distance: 47.2
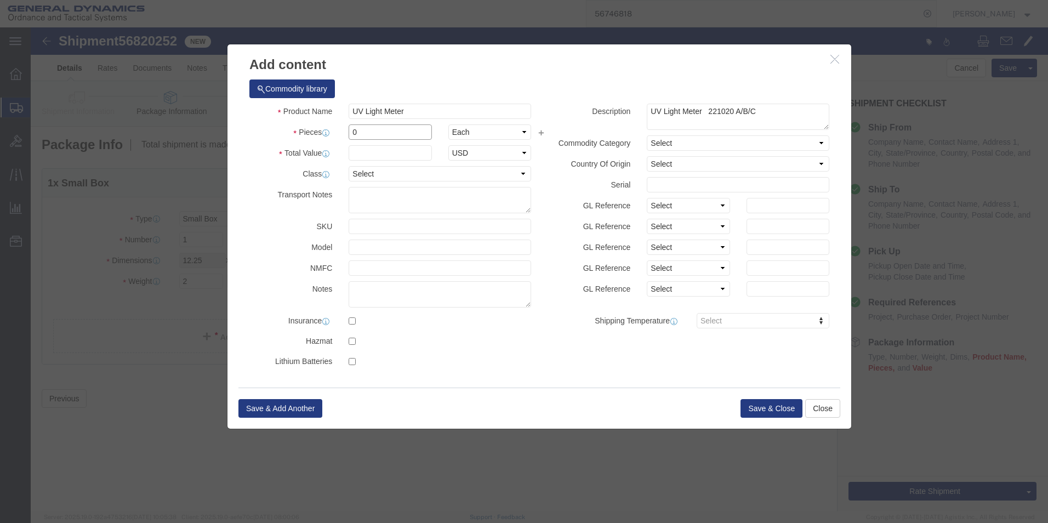
click div "Pieces 0 Select Bag Barrels 100Board Feet Bottle Box Blister Pack Carats Can Ca…"
click input "0"
type input "1"
click input "text"
type input "1000"
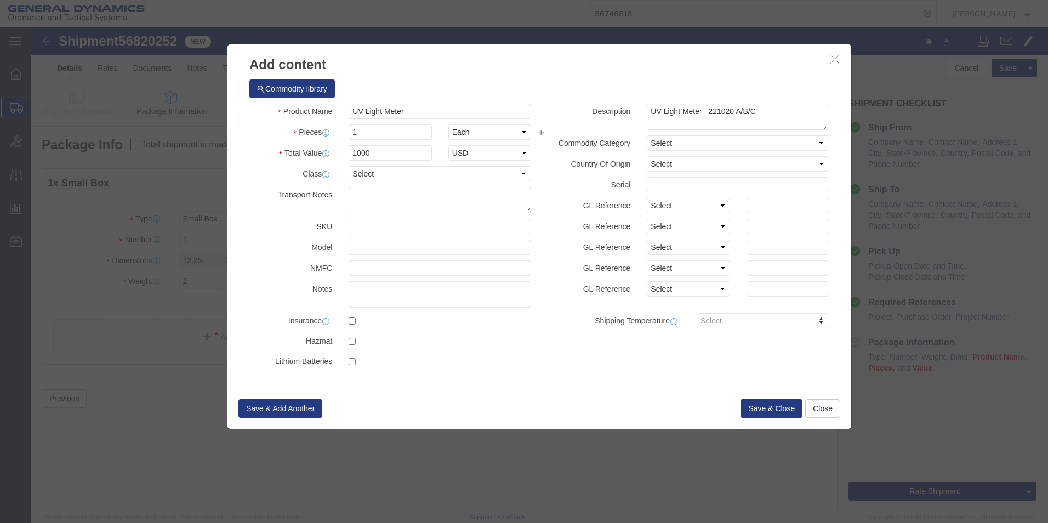
click div "Save & Add Another Save & Close Close"
click button "Save & Close"
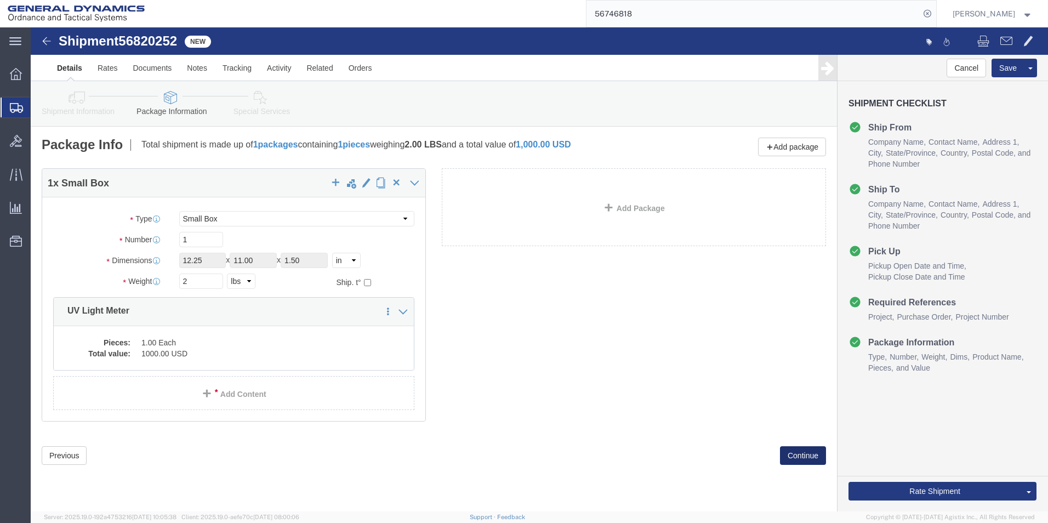
click button "Continue"
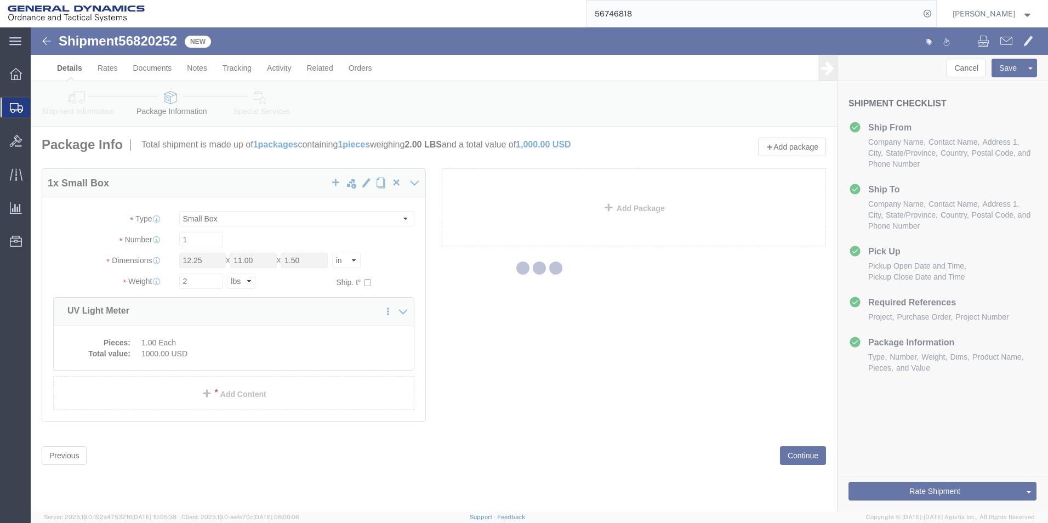
select select
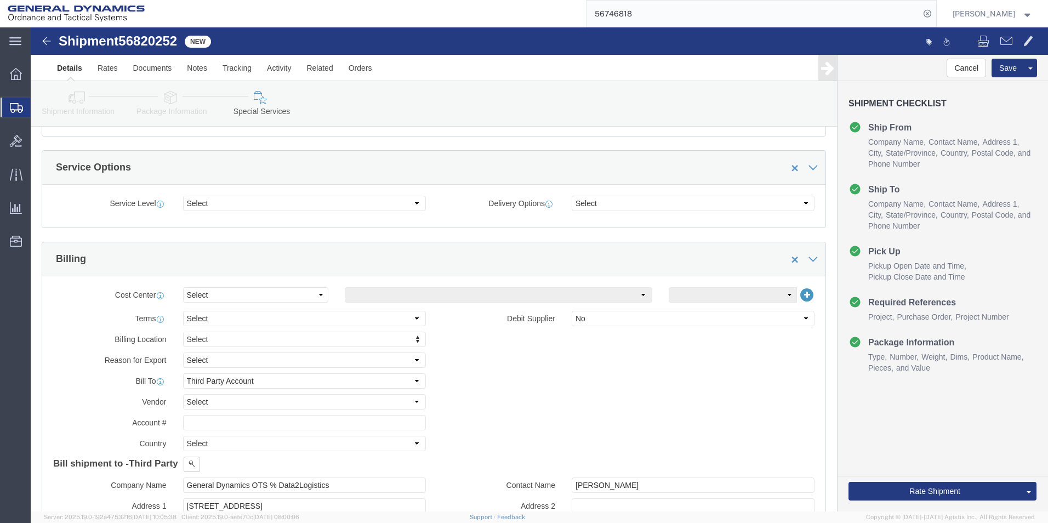
scroll to position [274, 0]
drag, startPoint x: 385, startPoint y: 357, endPoint x: 375, endPoint y: 359, distance: 10.0
click select "Select Recipient Account Sender/Shipper Third Party Account"
select select "SHIP"
click select "Select Recipient Account Sender/Shipper Third Party Account"
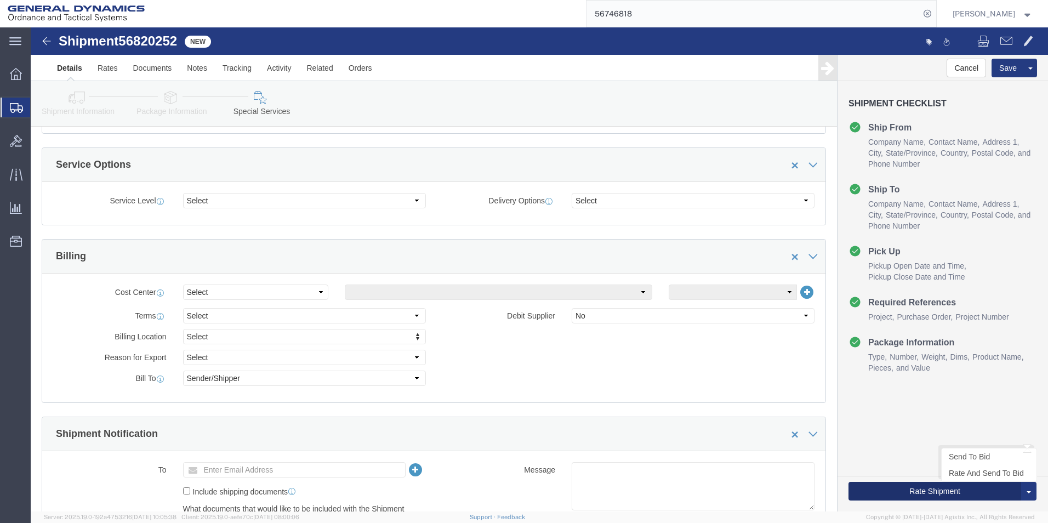
click button "Rate Shipment"
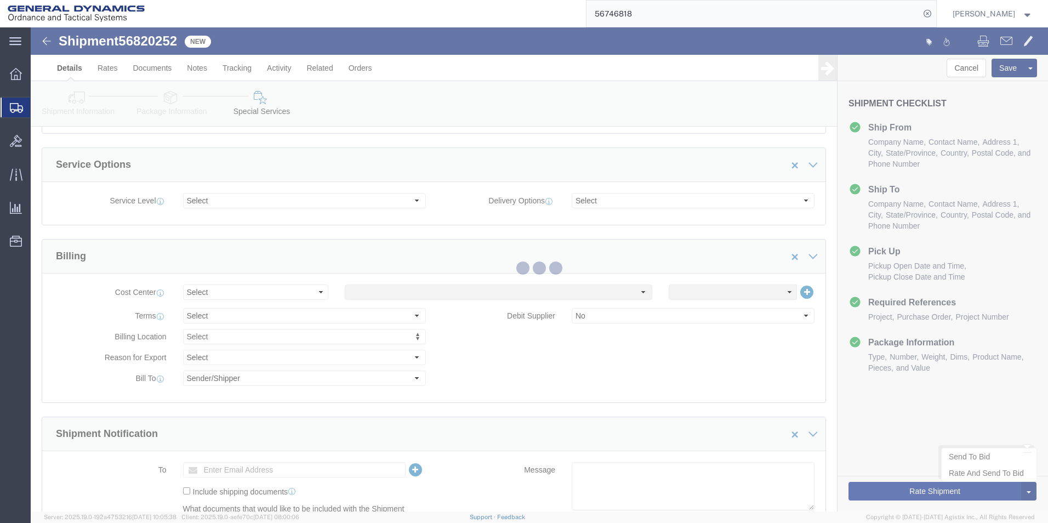
scroll to position [0, 0]
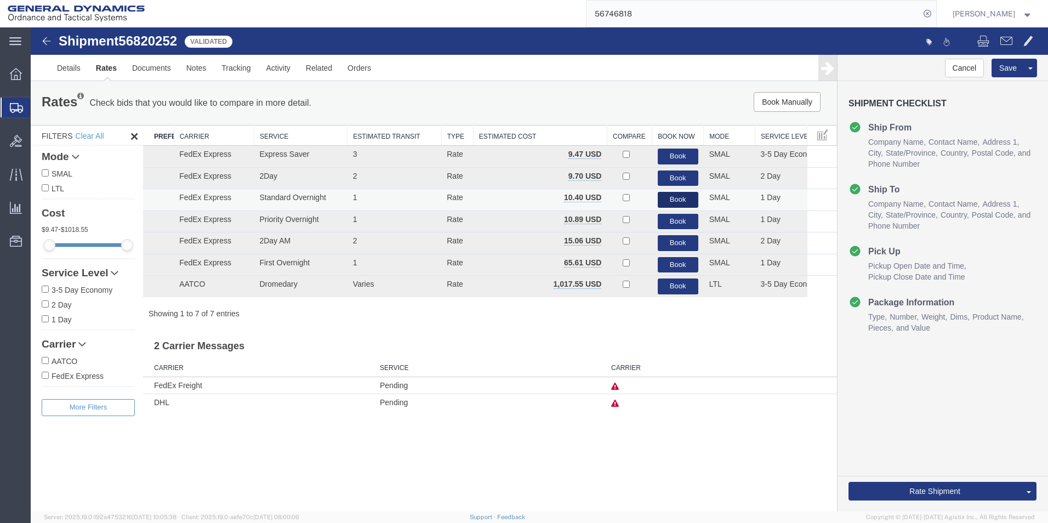
click at [678, 201] on button "Book" at bounding box center [678, 200] width 41 height 16
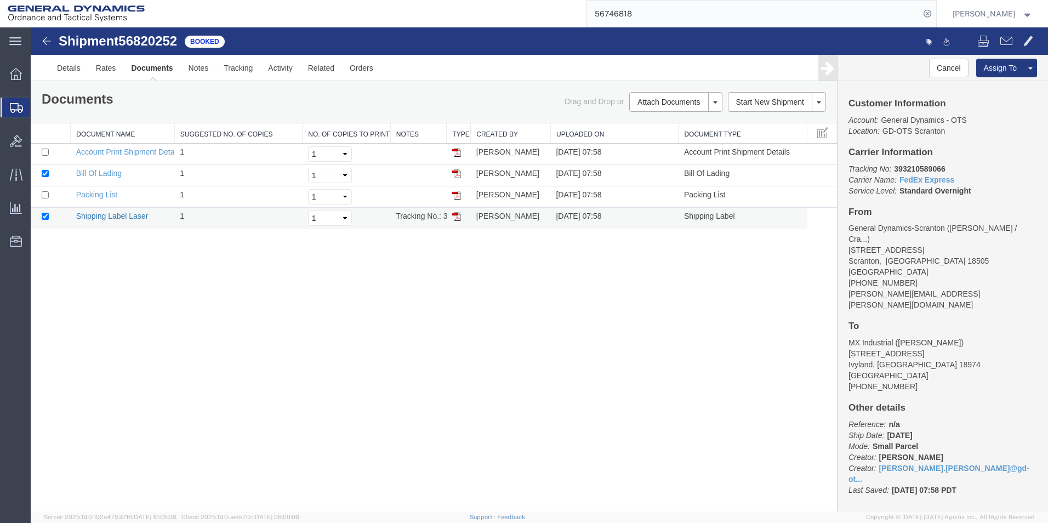
click at [98, 214] on link "Shipping Label Laser" at bounding box center [112, 215] width 72 height 9
drag, startPoint x: 37, startPoint y: 208, endPoint x: 115, endPoint y: 125, distance: 113.9
click at [104, 193] on link "Packing List" at bounding box center [96, 194] width 41 height 9
drag, startPoint x: 212, startPoint y: 420, endPoint x: 226, endPoint y: 422, distance: 14.3
click at [218, 418] on div "Shipment 56820252 4 of 4 Booked Details Rates Documents Notes Tracking Activity…" at bounding box center [539, 269] width 1017 height 484
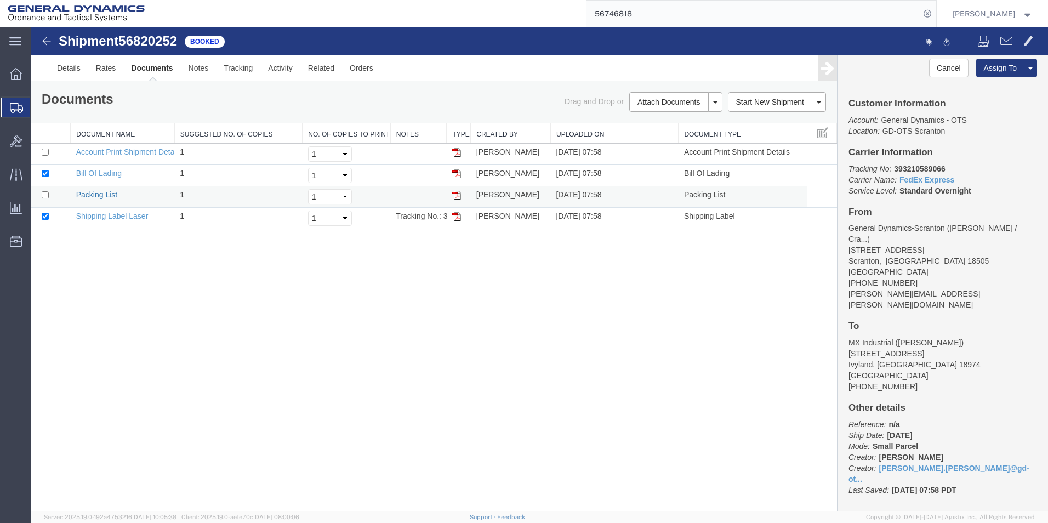
click at [104, 194] on link "Packing List" at bounding box center [96, 194] width 41 height 9
